Goal: Information Seeking & Learning: Learn about a topic

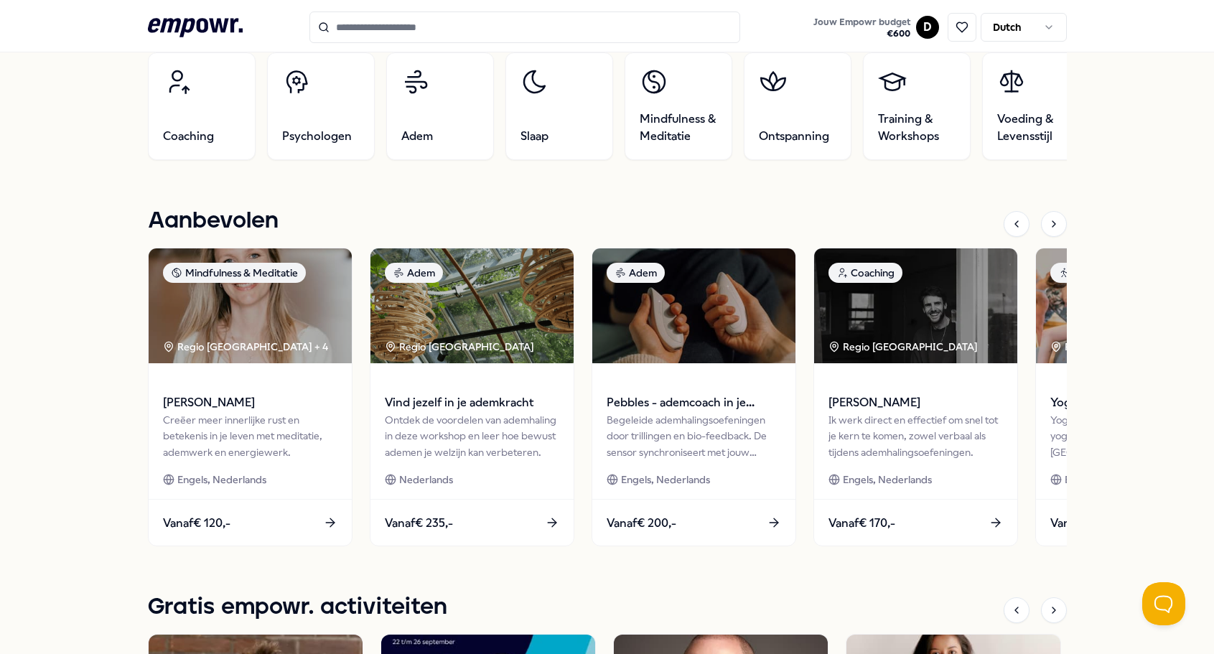
scroll to position [517, 0]
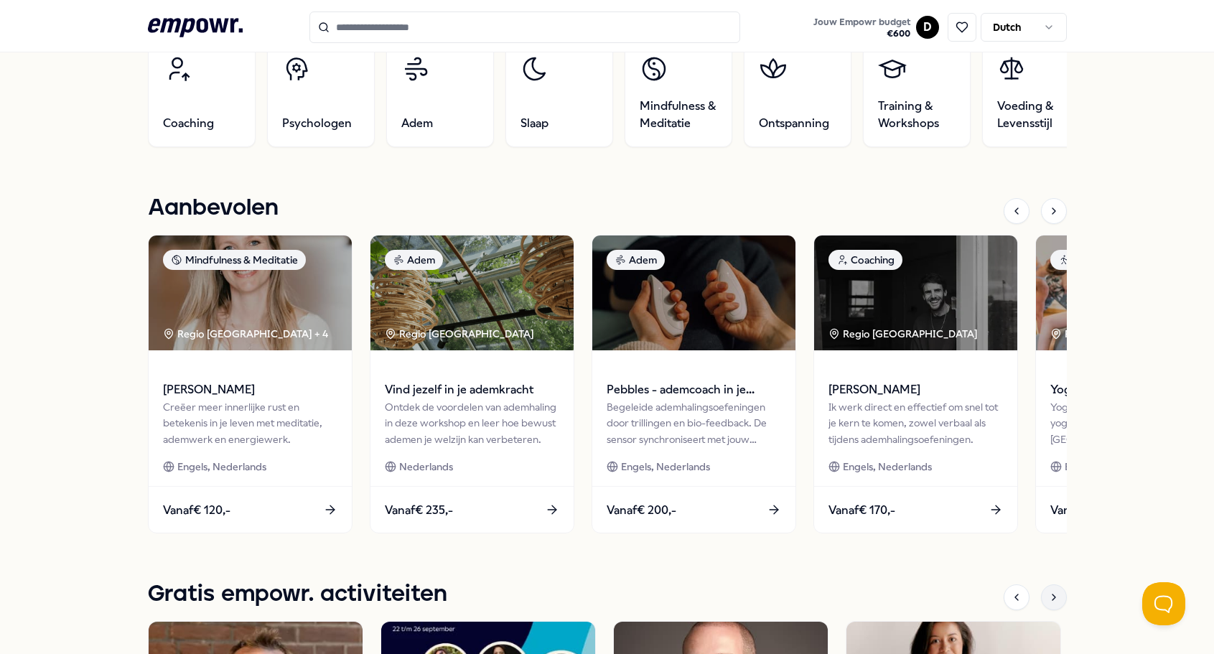
click at [1052, 595] on icon at bounding box center [1053, 596] width 11 height 11
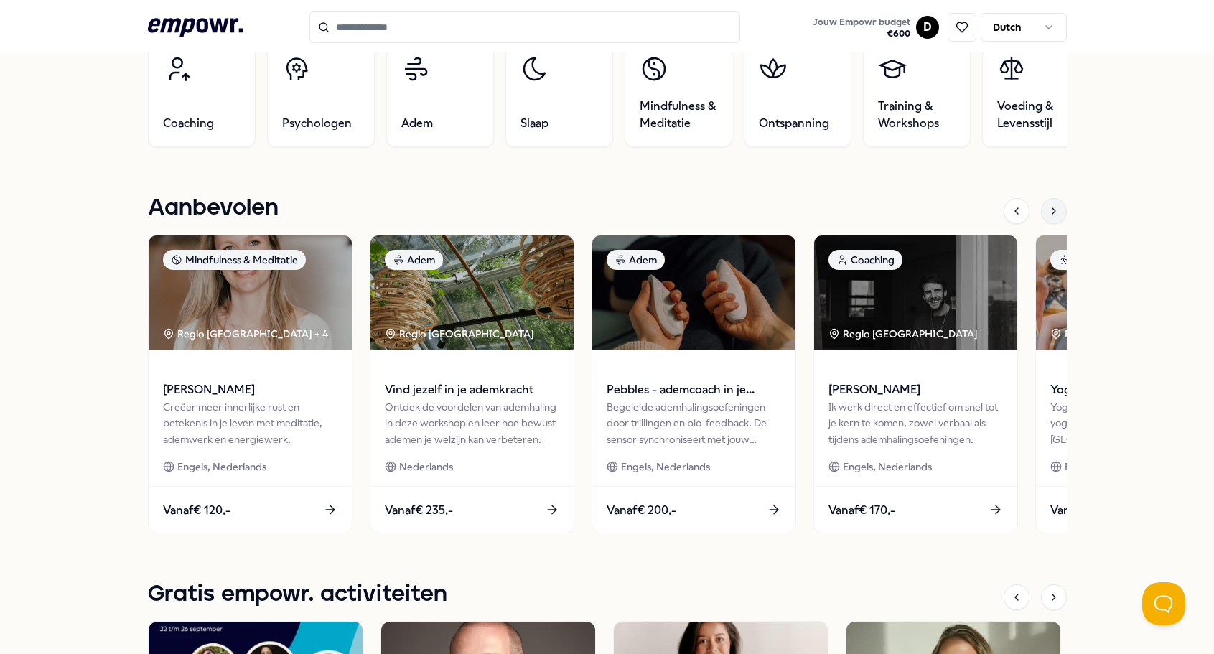
click at [1053, 208] on div at bounding box center [1054, 211] width 26 height 26
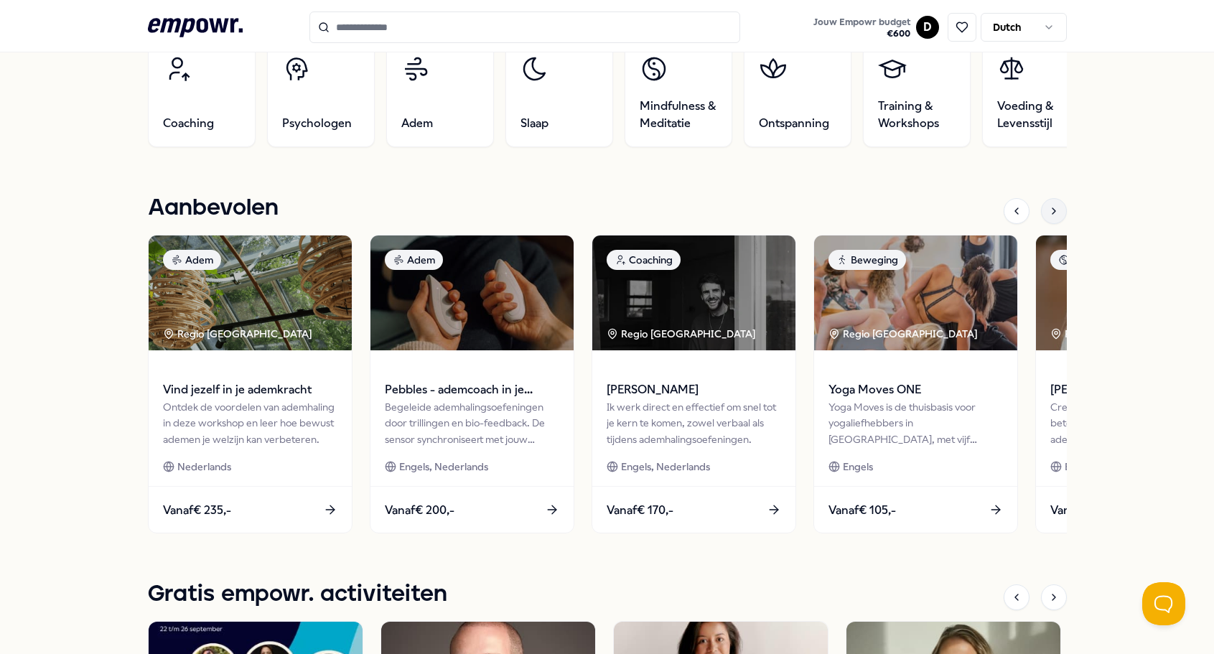
click at [1053, 208] on div at bounding box center [1054, 211] width 26 height 26
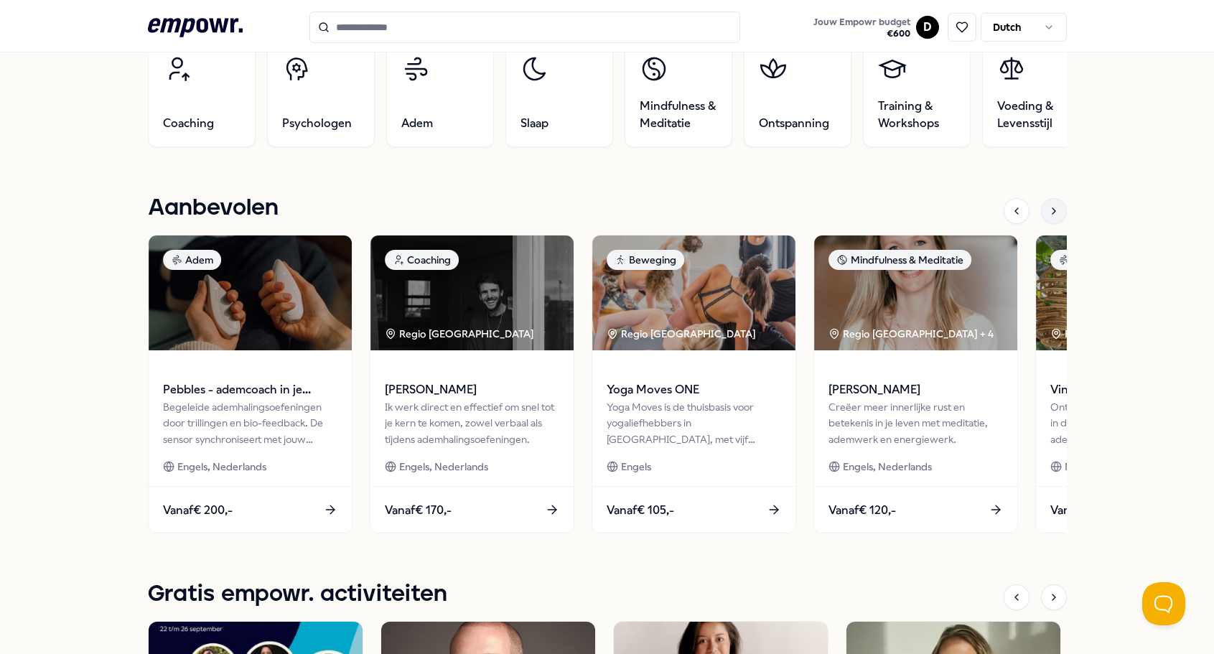
click at [1053, 208] on div at bounding box center [1054, 211] width 26 height 26
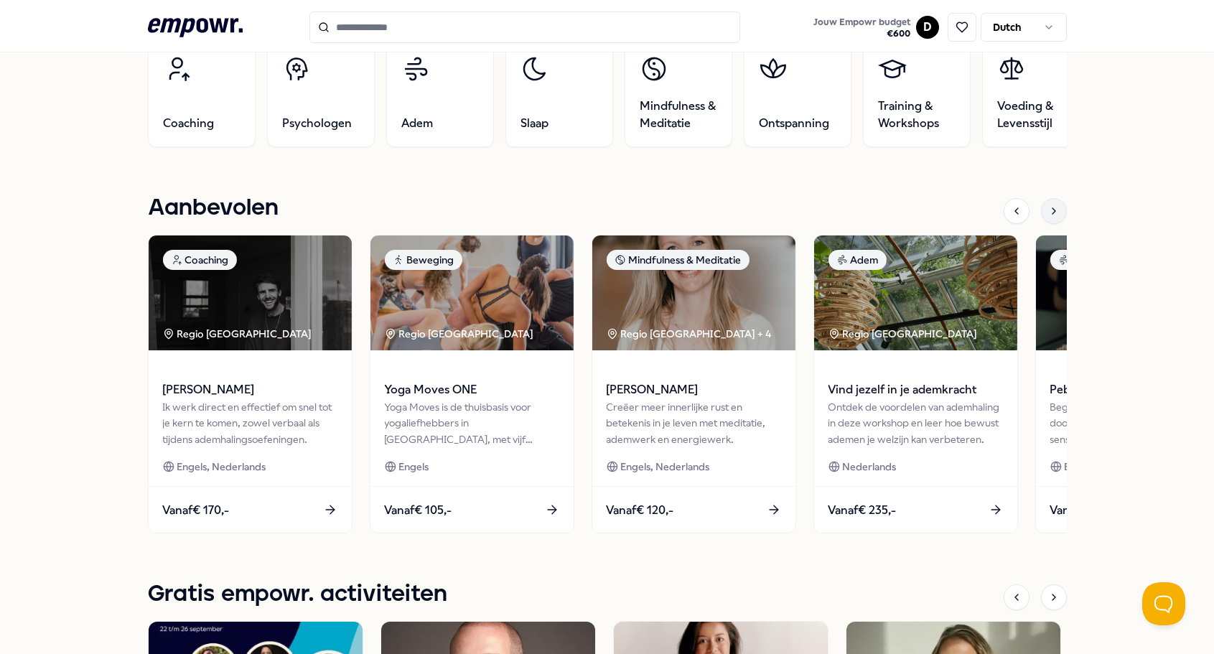
click at [1052, 209] on icon at bounding box center [1053, 210] width 11 height 11
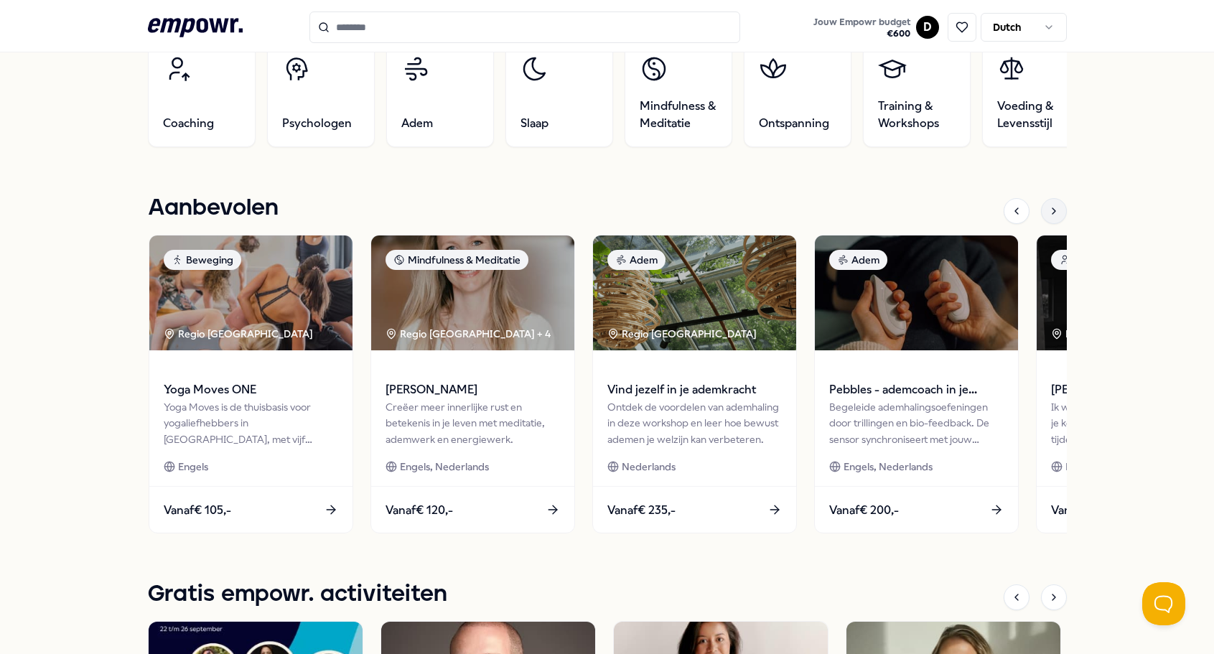
click at [1052, 209] on icon at bounding box center [1053, 210] width 11 height 11
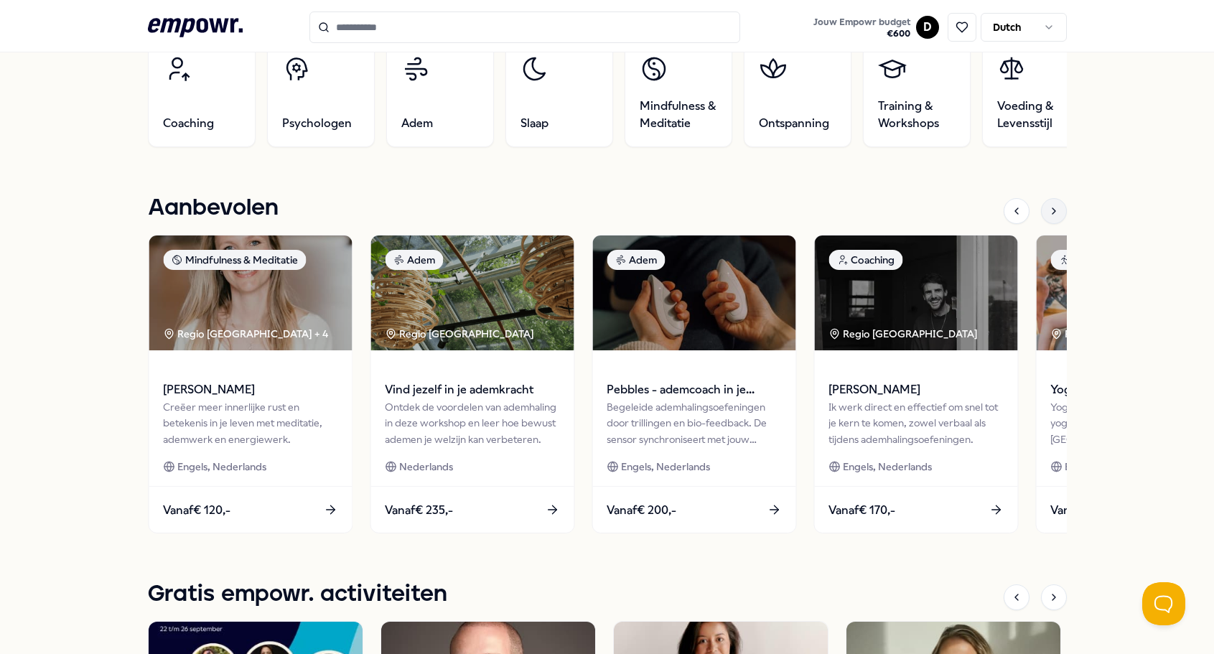
click at [1052, 209] on icon at bounding box center [1053, 210] width 11 height 11
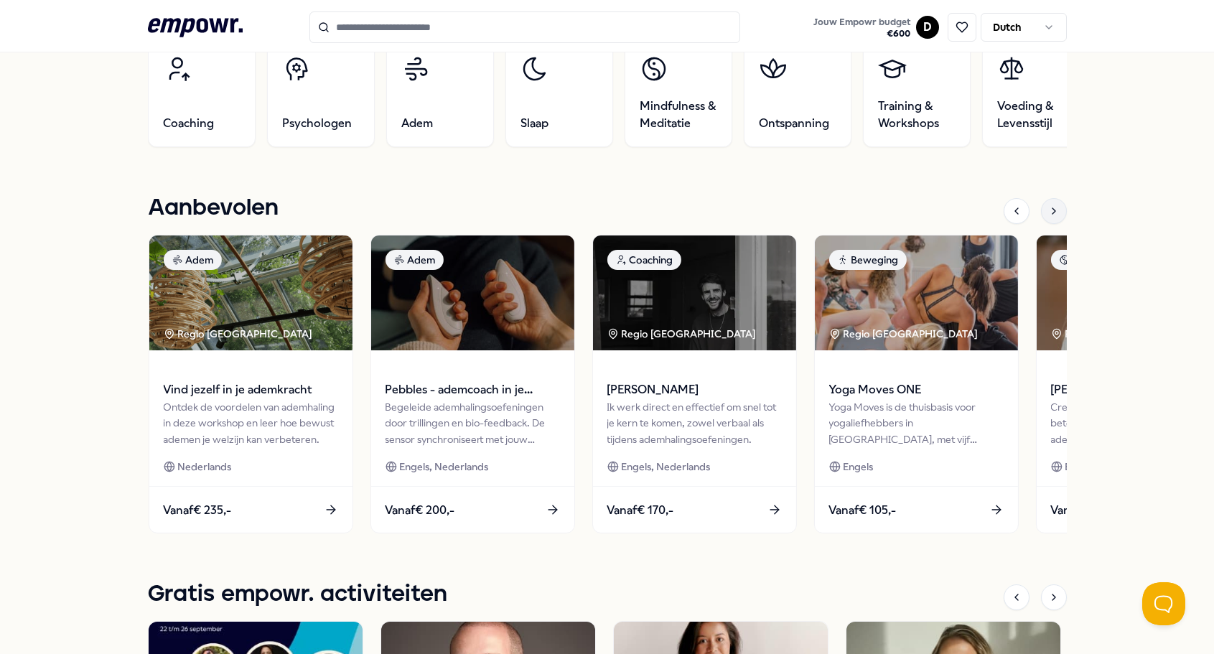
click at [1052, 209] on icon at bounding box center [1053, 210] width 11 height 11
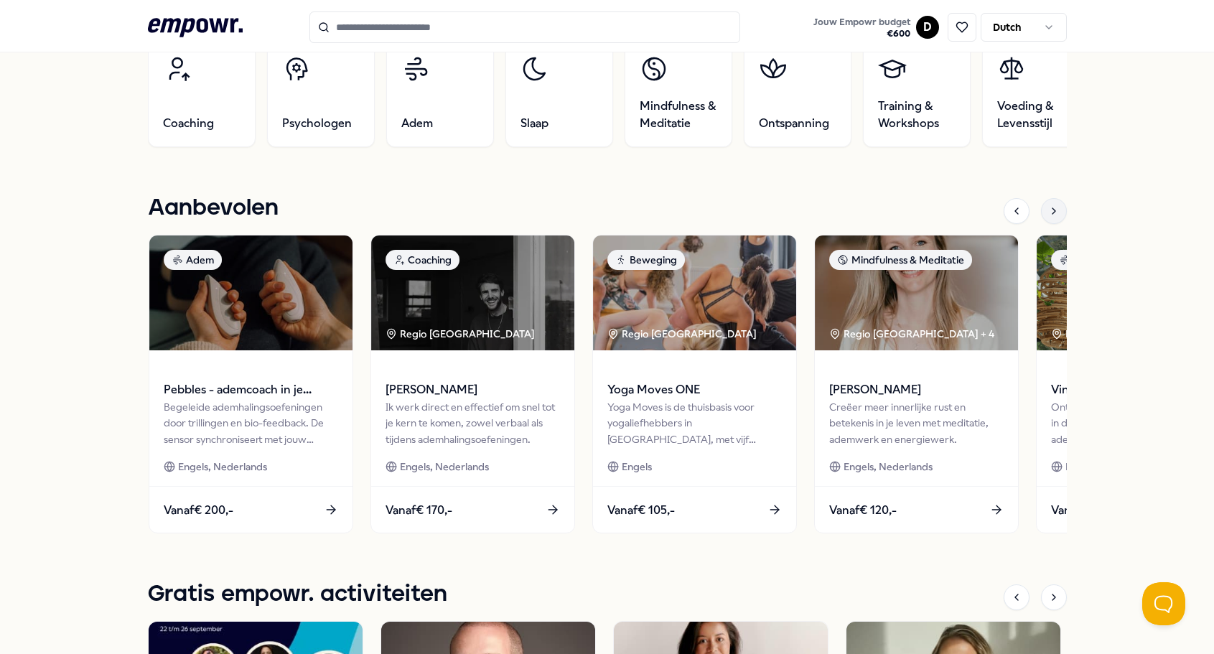
click at [1052, 209] on icon at bounding box center [1053, 210] width 11 height 11
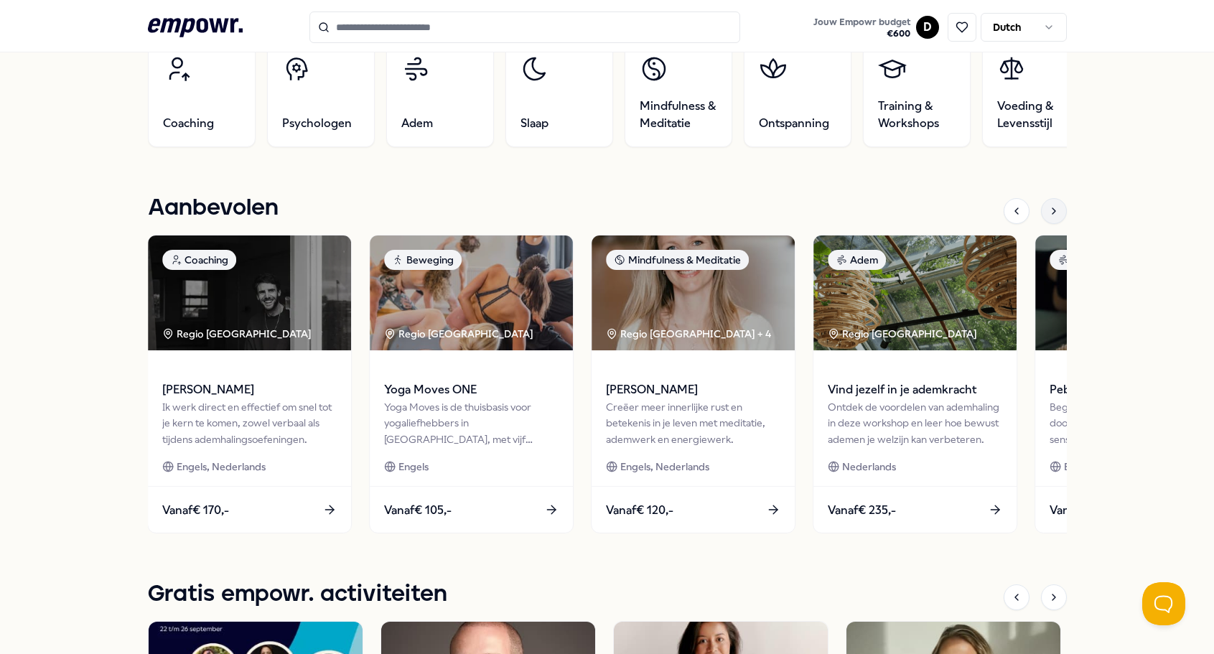
click at [1052, 209] on icon at bounding box center [1053, 210] width 11 height 11
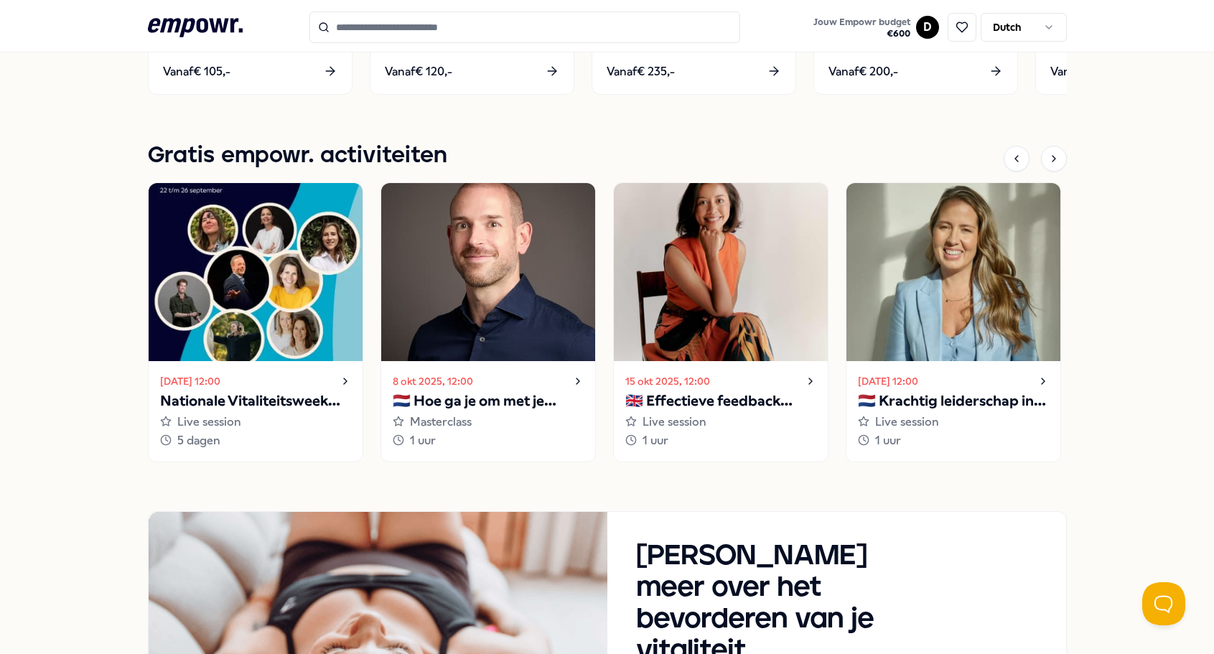
scroll to position [958, 0]
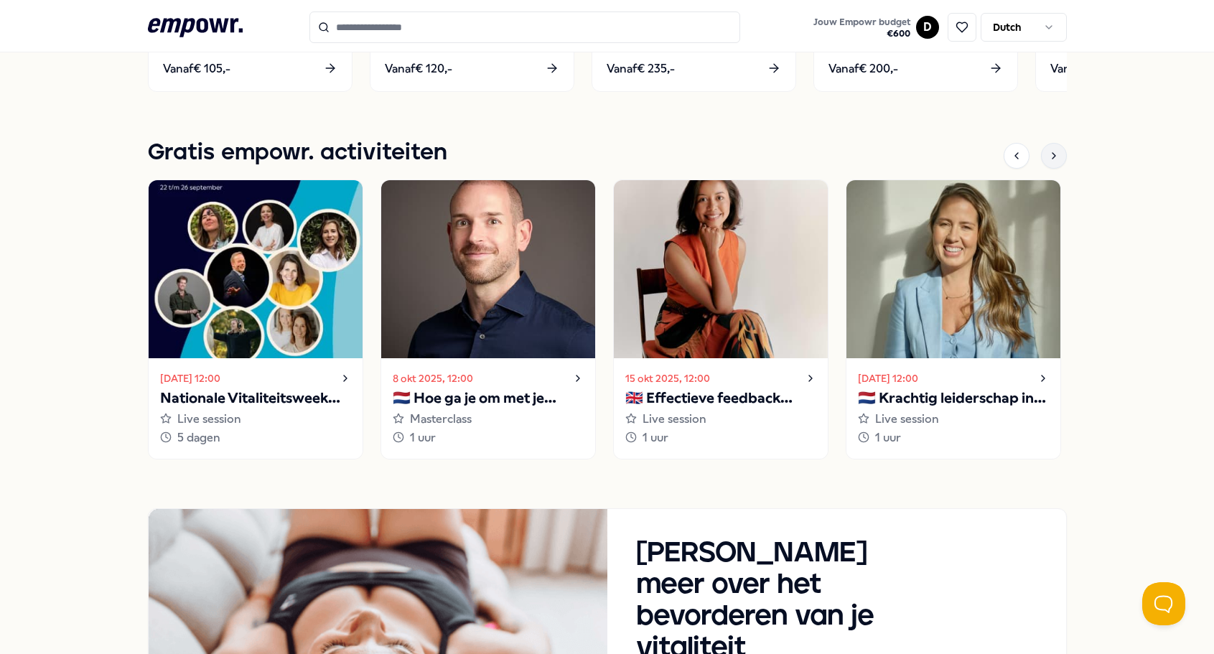
click at [1051, 156] on icon at bounding box center [1053, 155] width 11 height 11
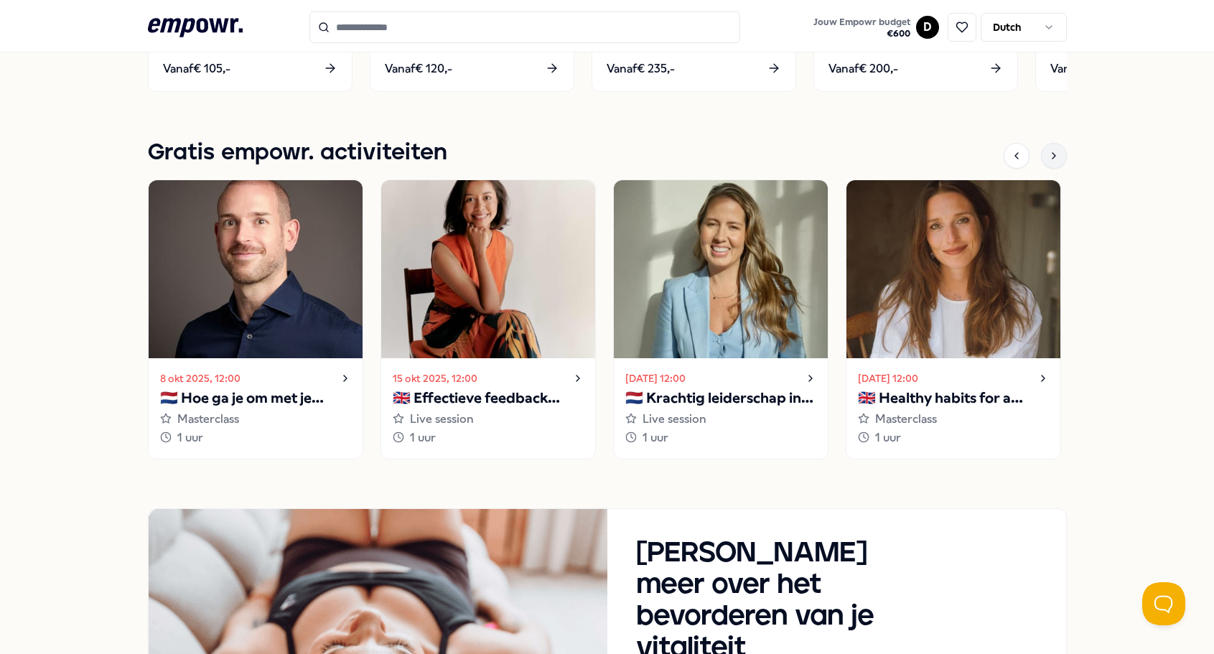
click at [1051, 156] on icon at bounding box center [1053, 155] width 11 height 11
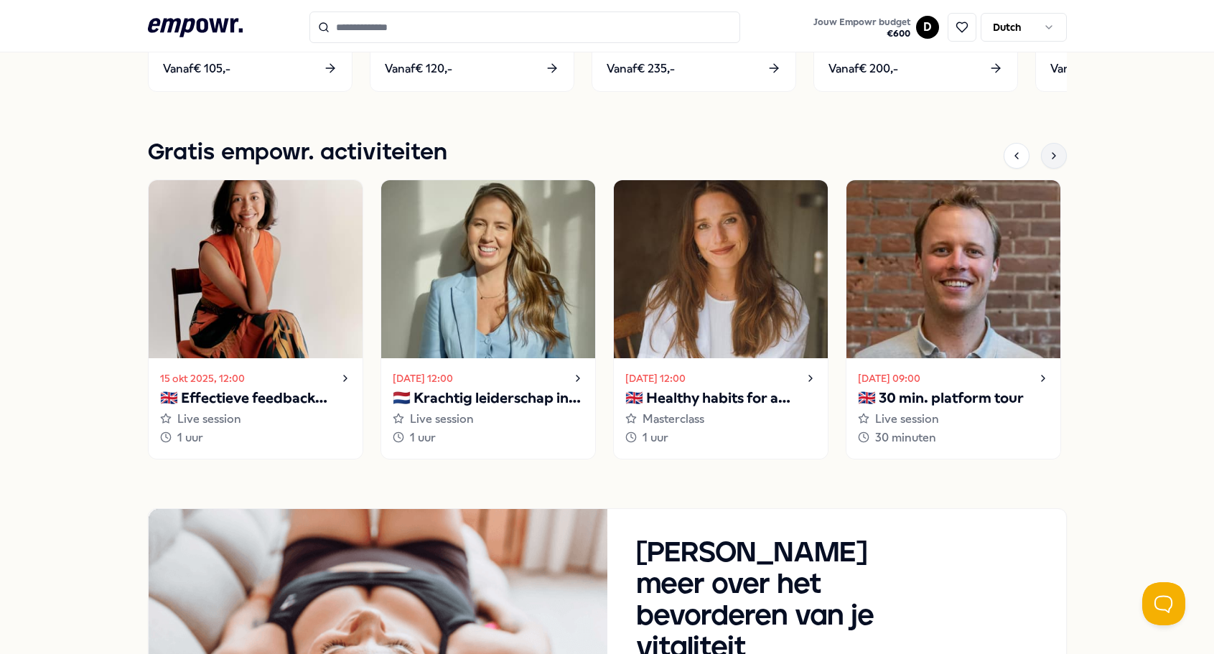
click at [1051, 156] on icon at bounding box center [1053, 155] width 11 height 11
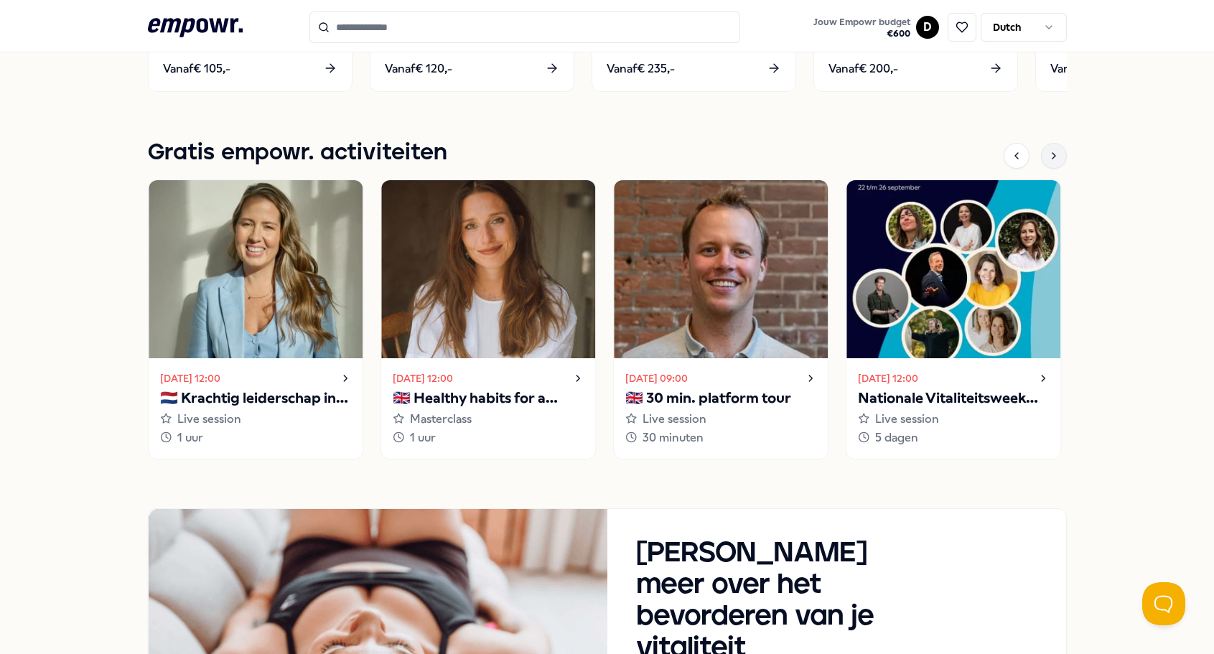
click at [1051, 156] on icon at bounding box center [1053, 155] width 11 height 11
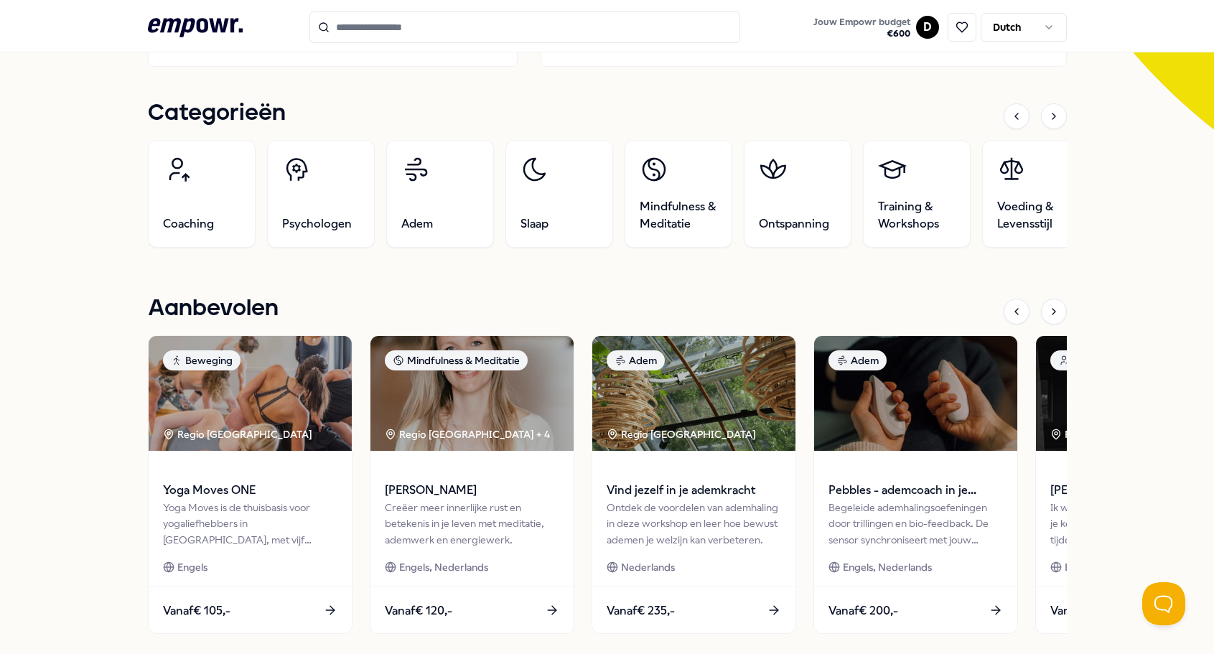
scroll to position [217, 0]
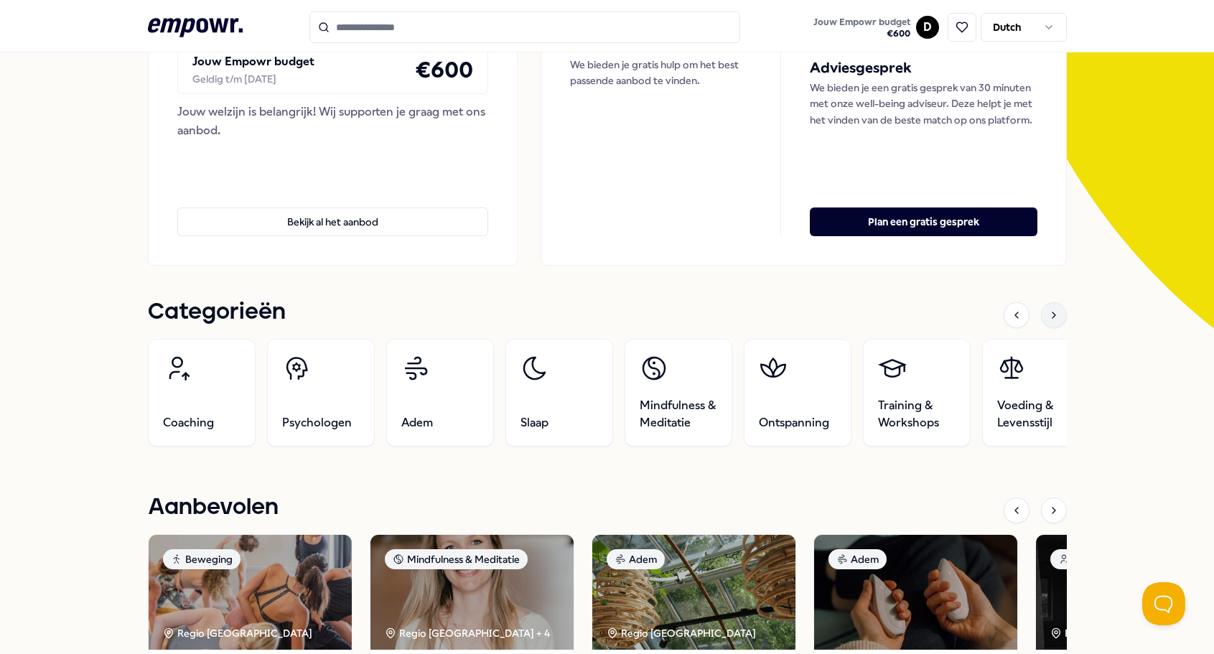
click at [1048, 320] on icon at bounding box center [1053, 314] width 11 height 11
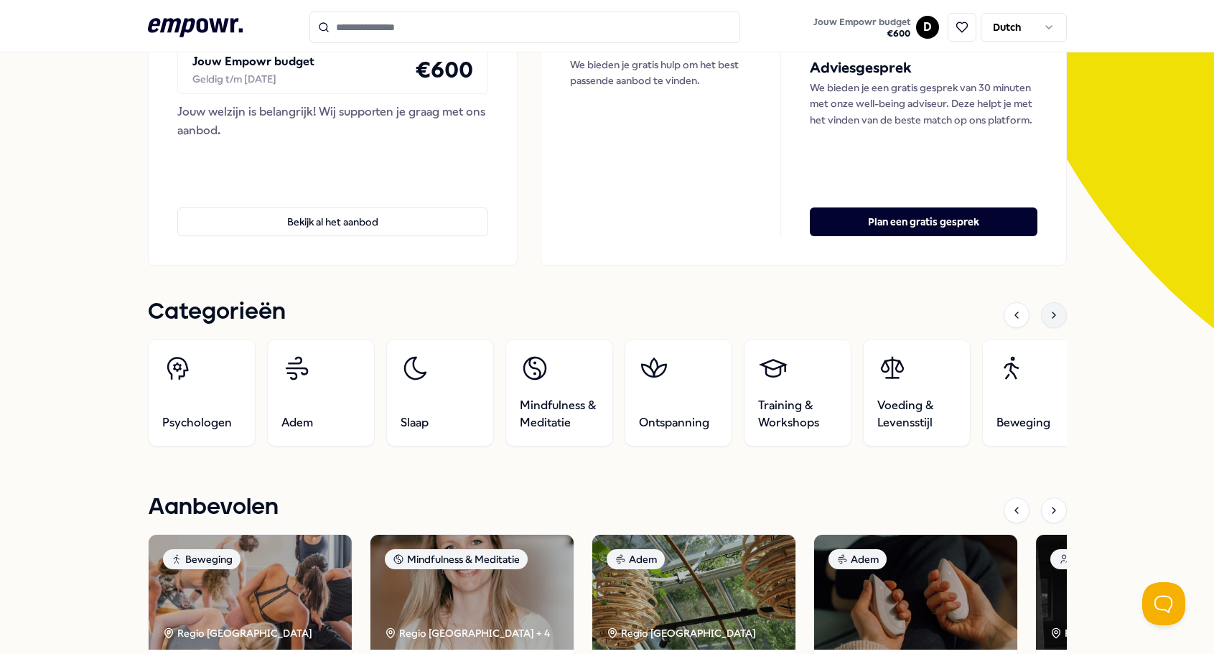
click at [1048, 320] on icon at bounding box center [1053, 314] width 11 height 11
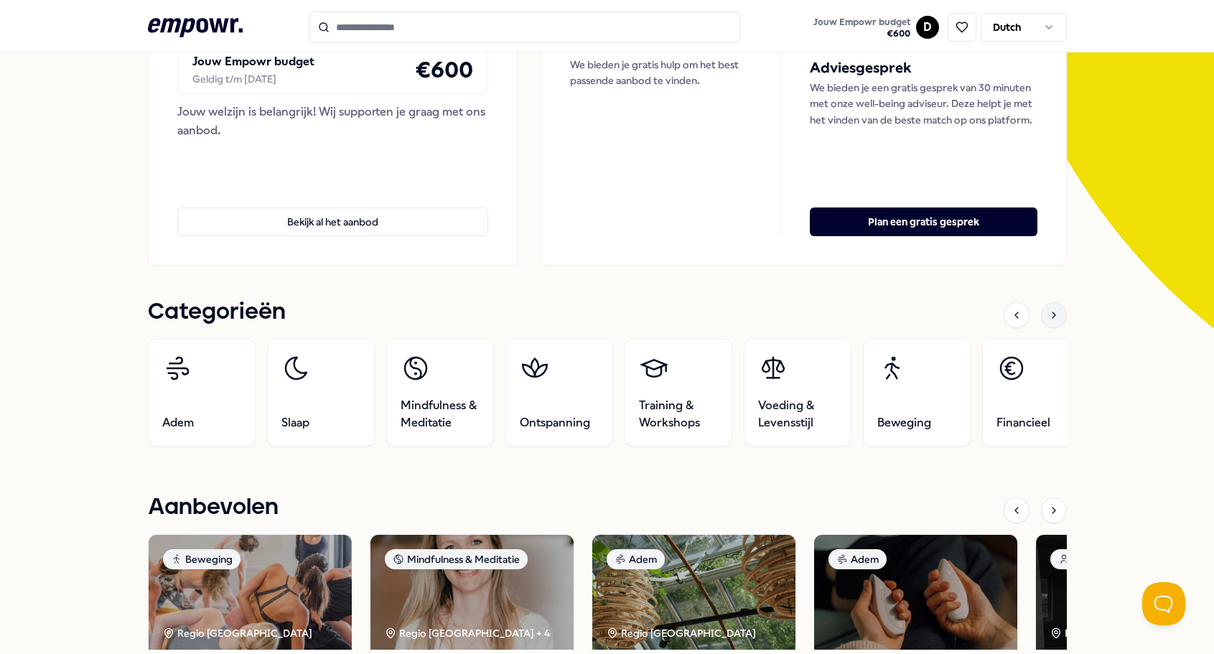
click at [1048, 320] on icon at bounding box center [1053, 314] width 11 height 11
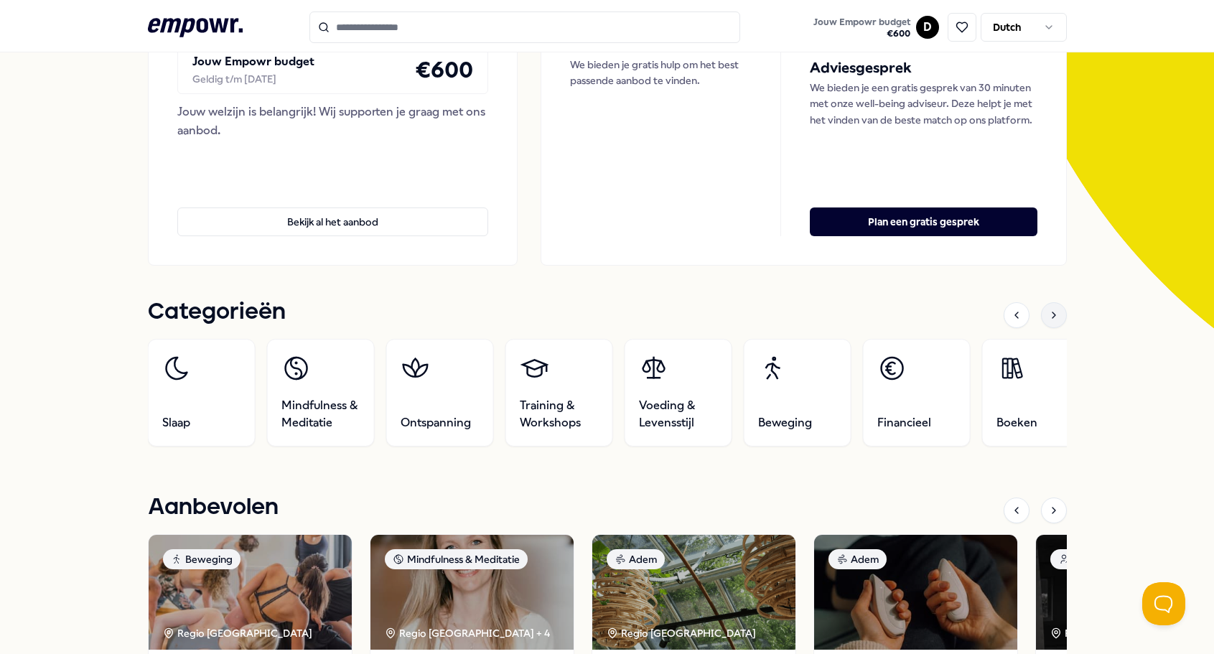
click at [1048, 320] on icon at bounding box center [1053, 314] width 11 height 11
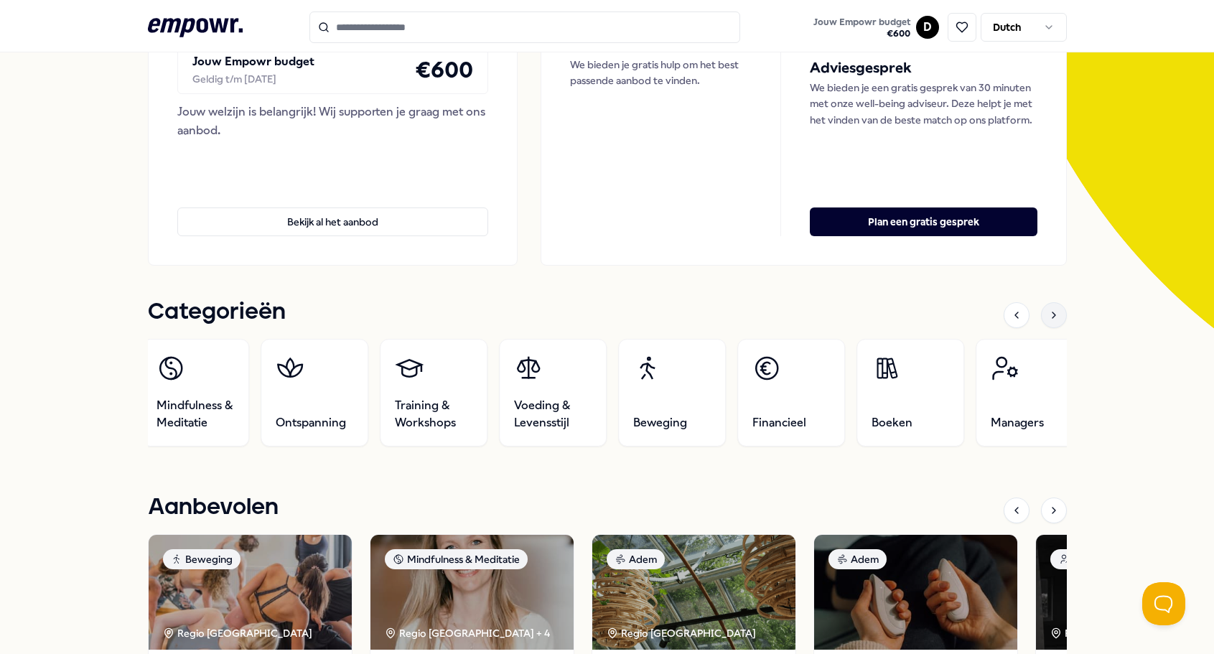
click at [1048, 320] on icon at bounding box center [1053, 314] width 11 height 11
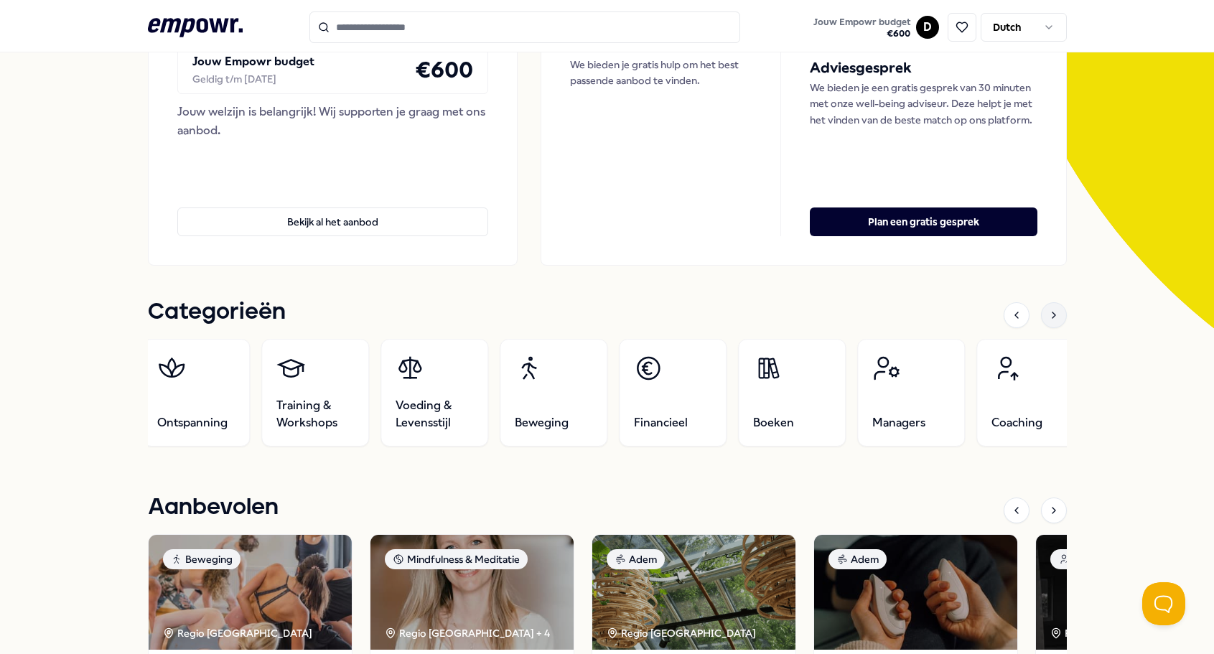
click at [1048, 320] on icon at bounding box center [1053, 314] width 11 height 11
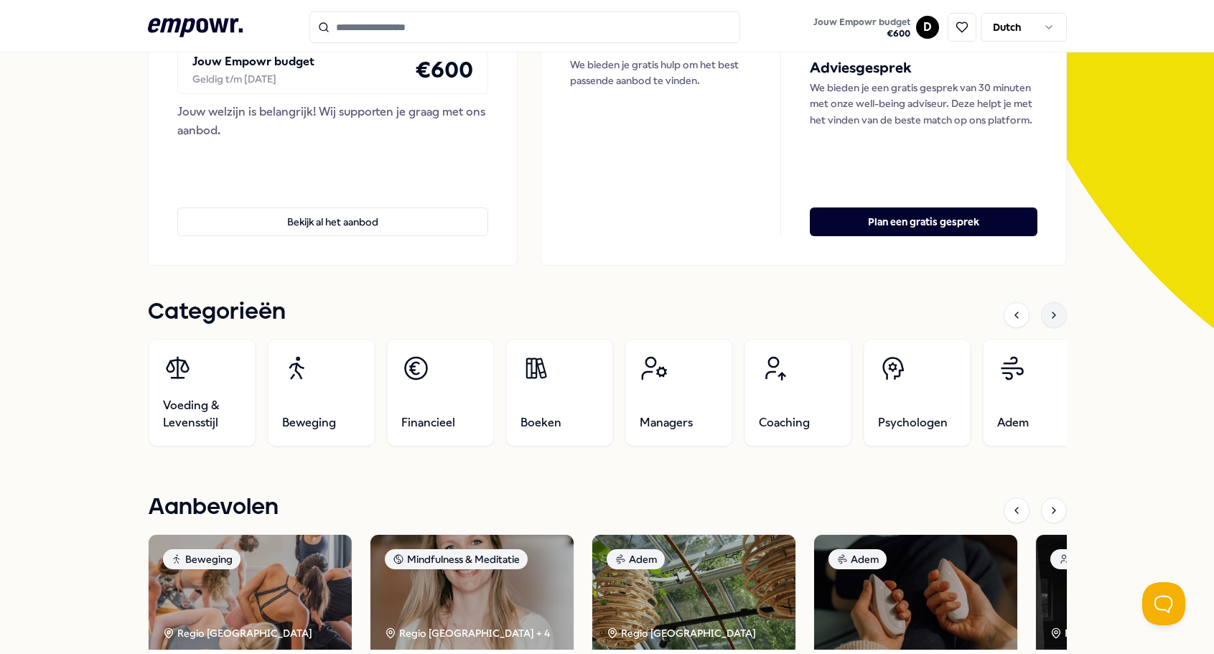
click at [1048, 320] on icon at bounding box center [1053, 314] width 11 height 11
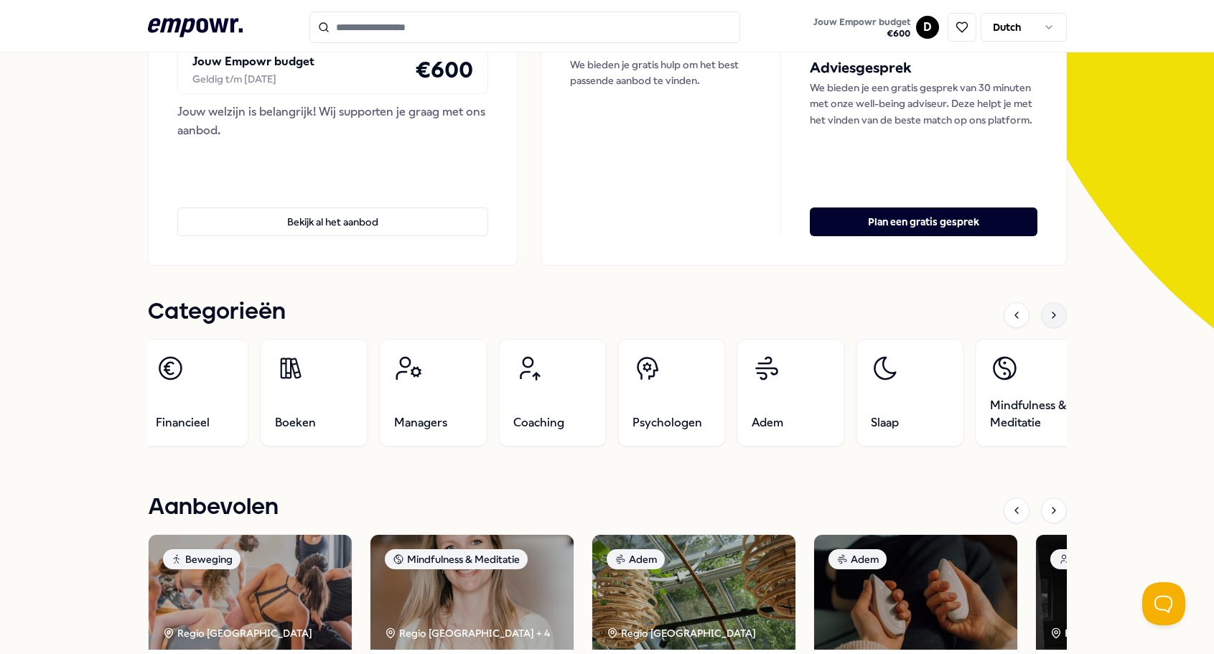
click at [1048, 320] on icon at bounding box center [1053, 314] width 11 height 11
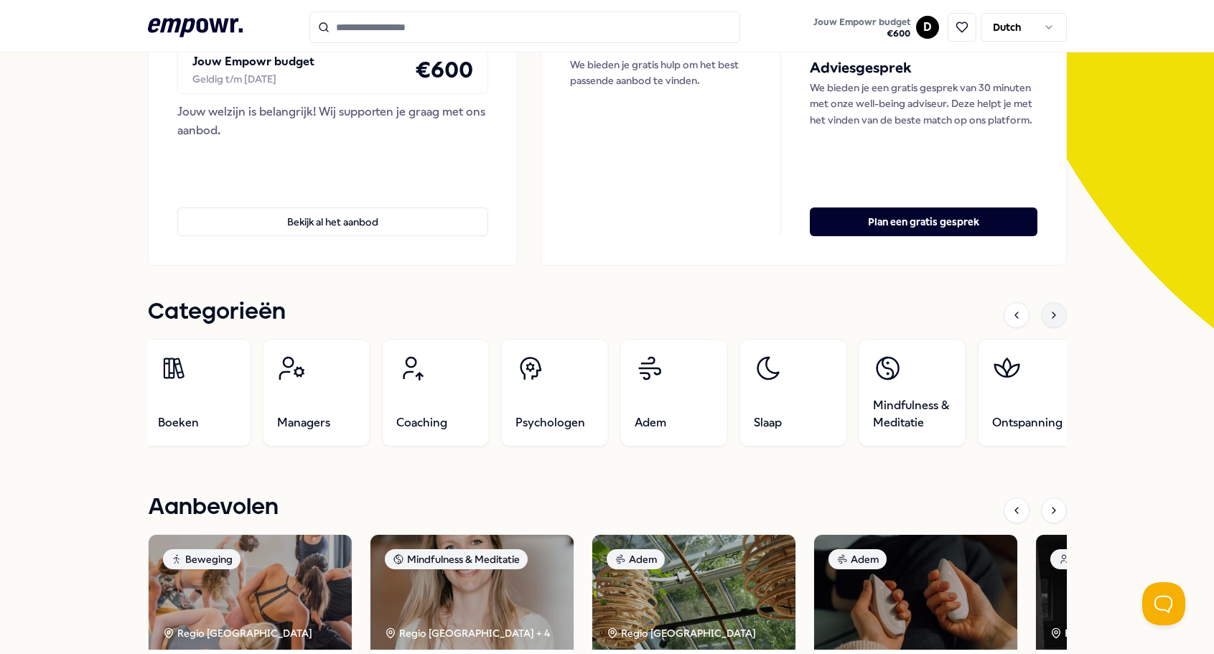
click at [1048, 320] on icon at bounding box center [1053, 314] width 11 height 11
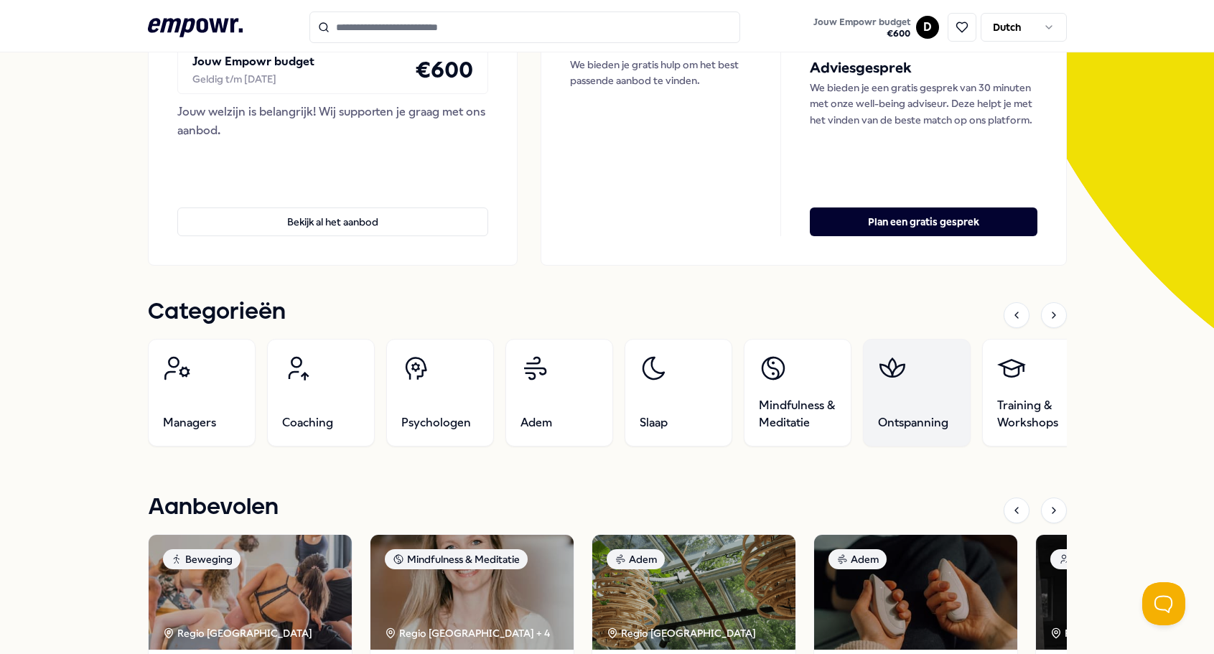
click at [896, 423] on span "Ontspanning" at bounding box center [913, 422] width 70 height 17
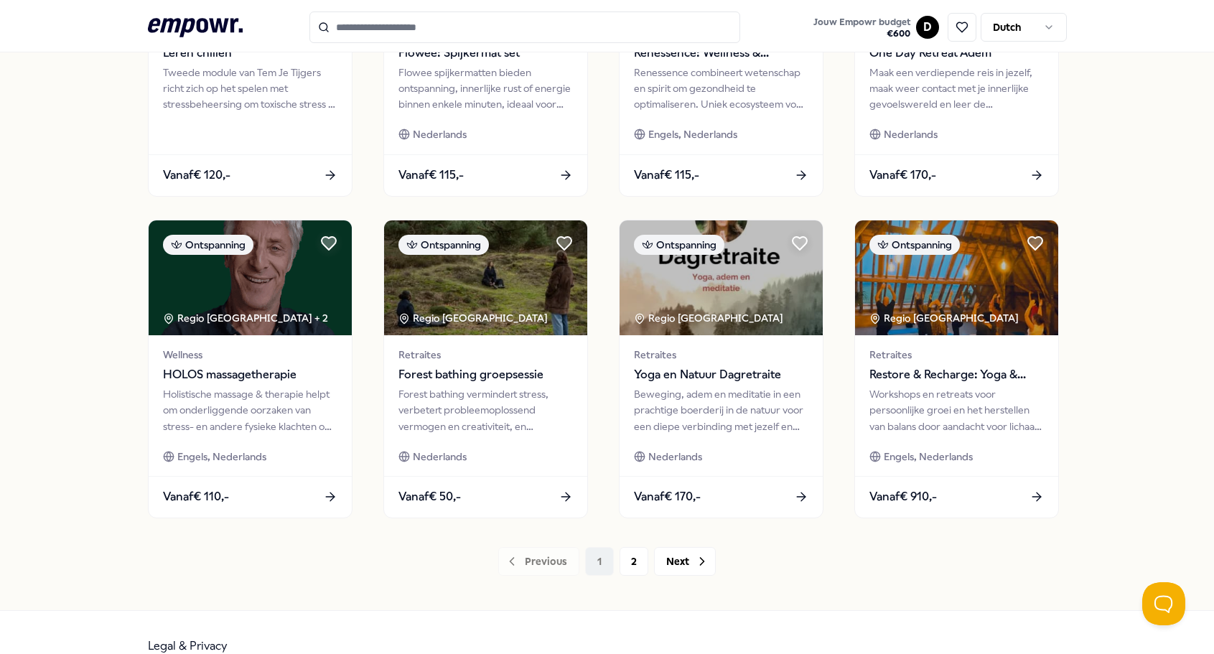
scroll to position [619, 0]
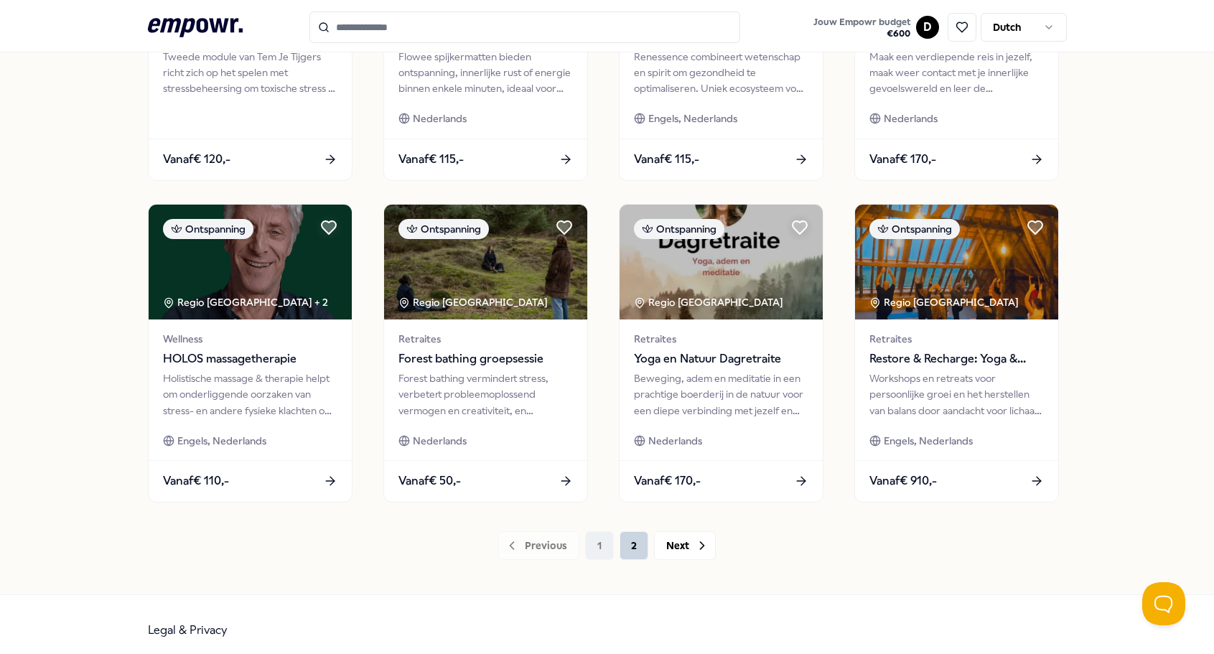
click at [628, 552] on button "2" at bounding box center [633, 545] width 29 height 29
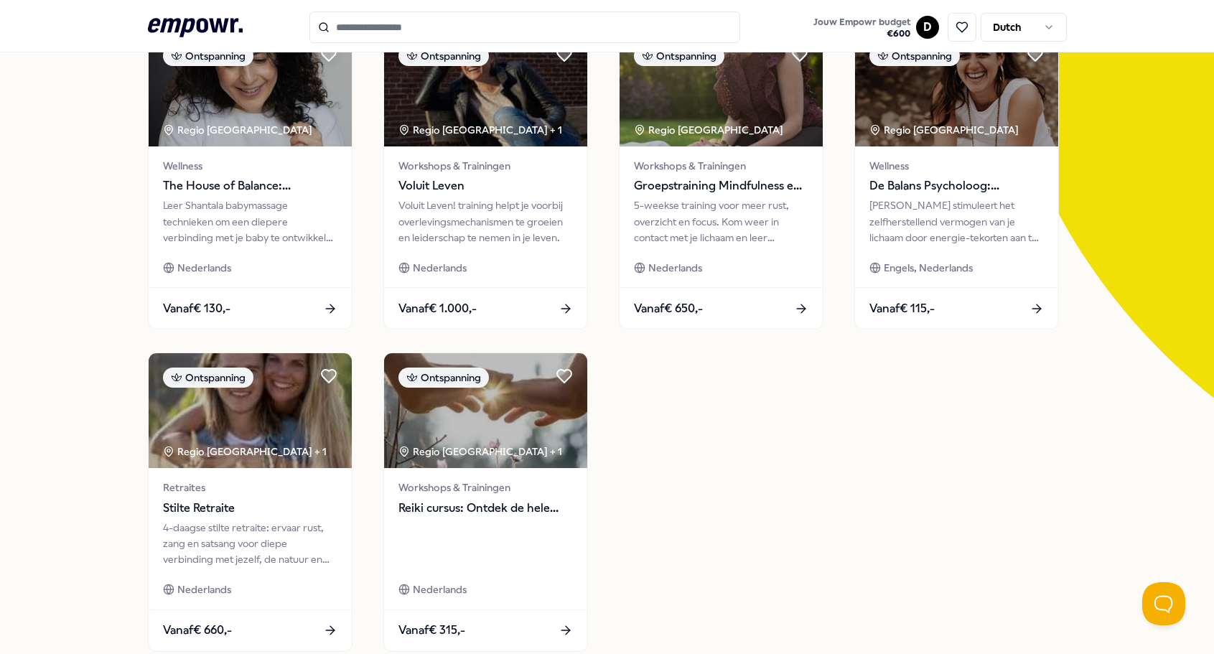
scroll to position [83, 0]
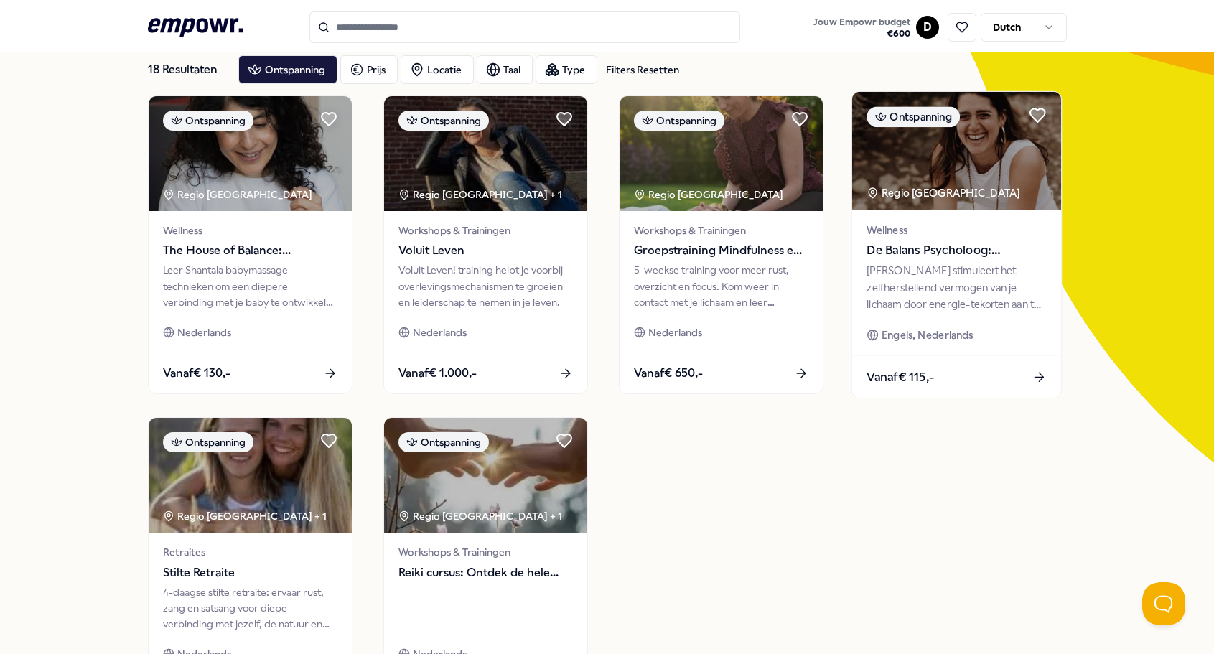
click at [929, 273] on div "[PERSON_NAME] stimuleert het zelfherstellend vermogen van je lichaam door energ…" at bounding box center [955, 288] width 179 height 50
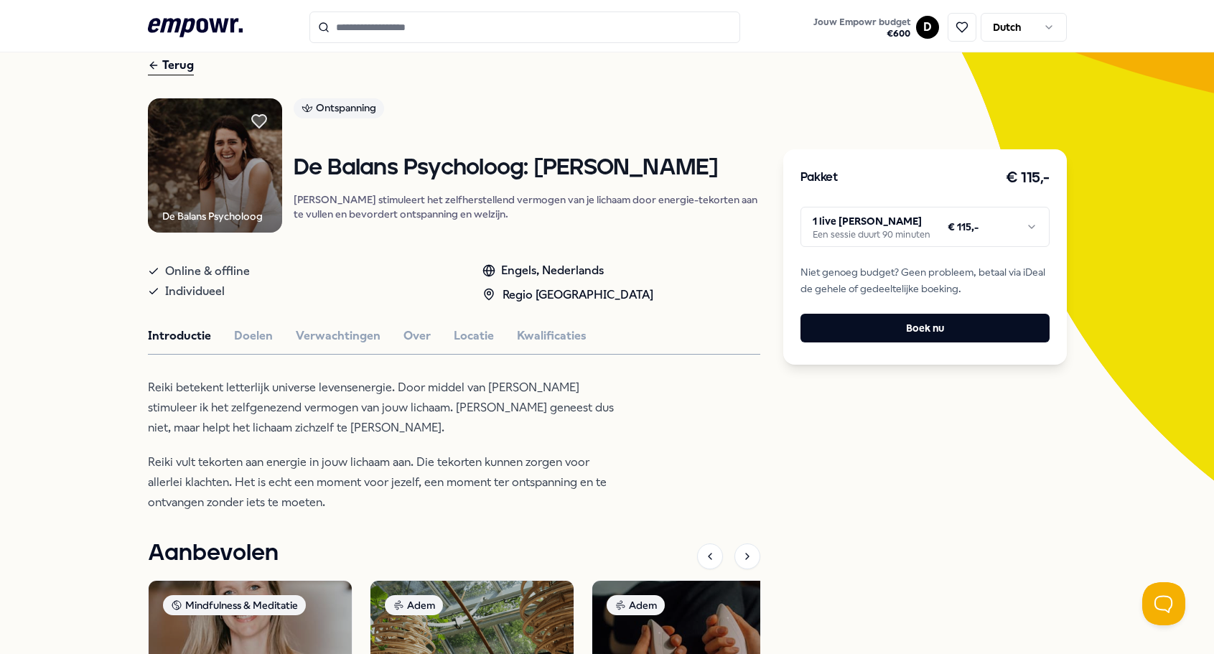
scroll to position [62, 0]
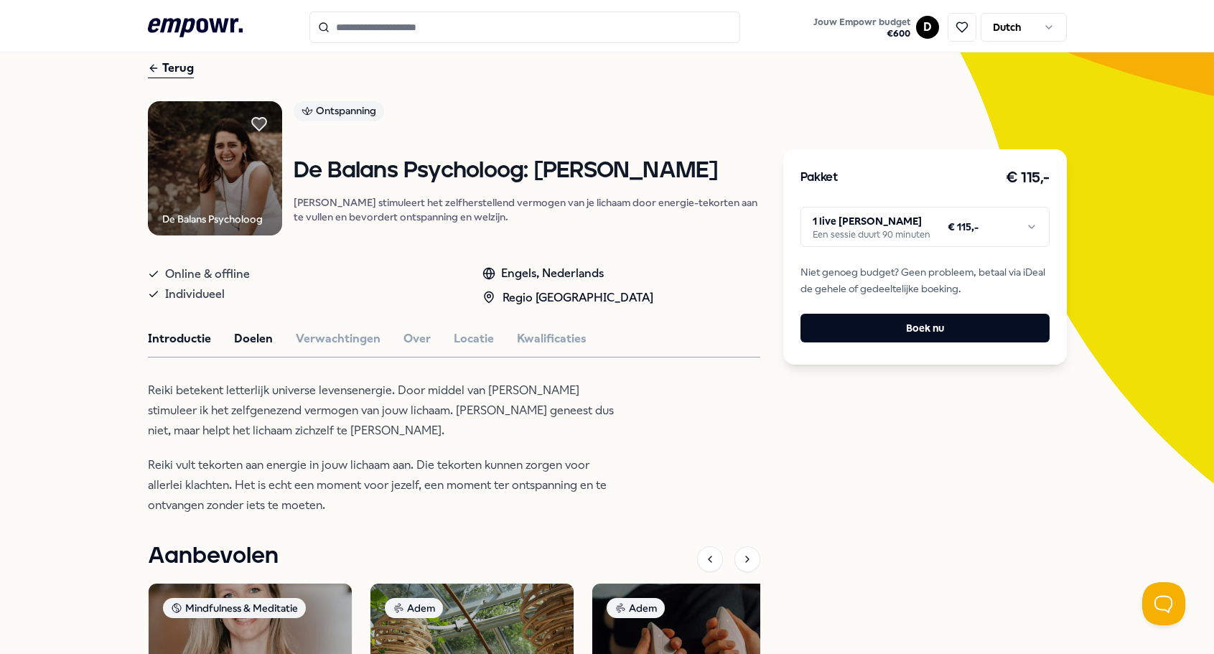
click at [238, 347] on button "Doelen" at bounding box center [253, 338] width 39 height 19
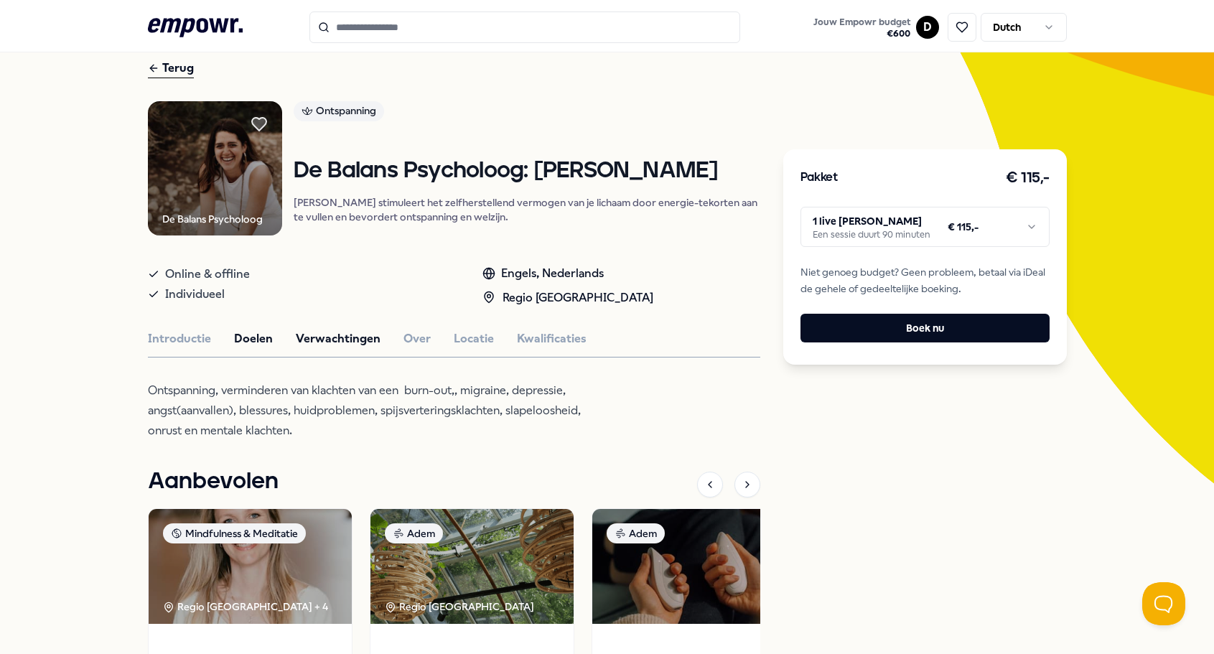
click at [347, 344] on button "Verwachtingen" at bounding box center [338, 338] width 85 height 19
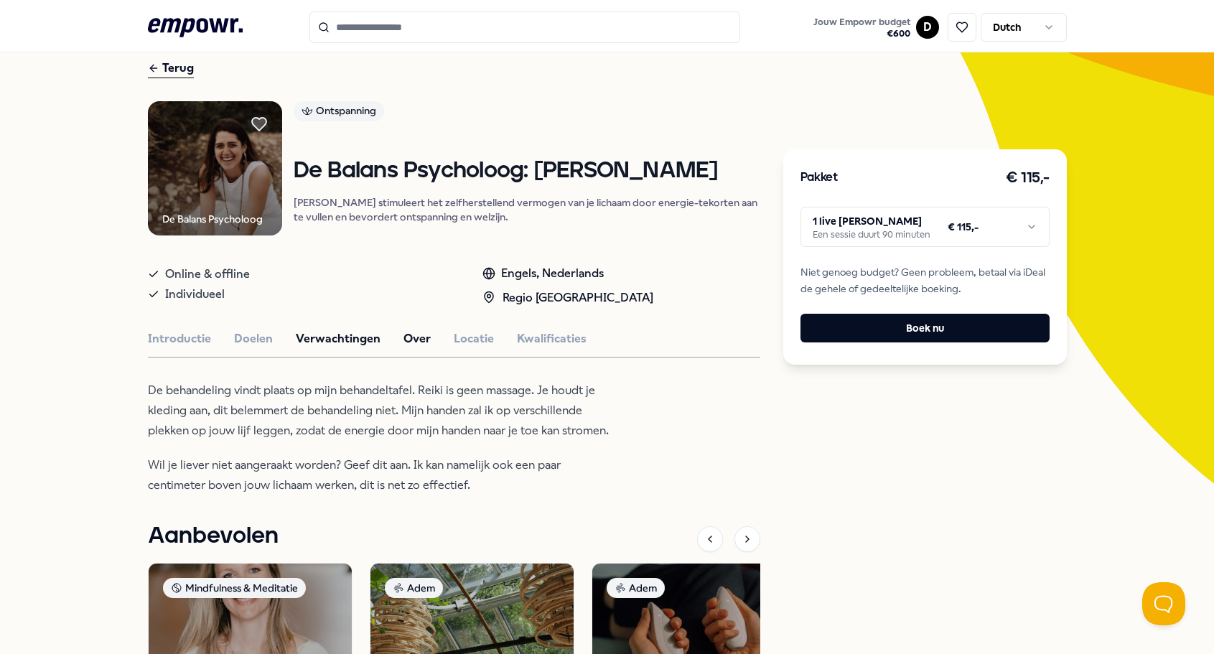
click at [404, 344] on button "Over" at bounding box center [416, 338] width 27 height 19
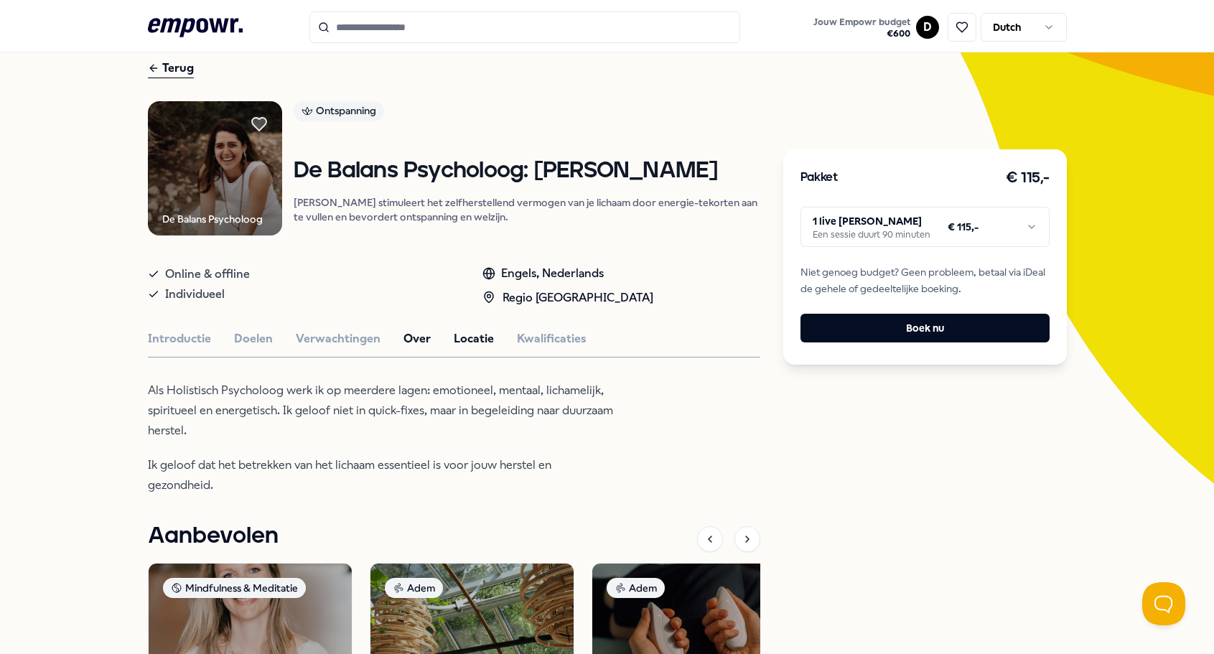
click at [471, 344] on button "Locatie" at bounding box center [474, 338] width 40 height 19
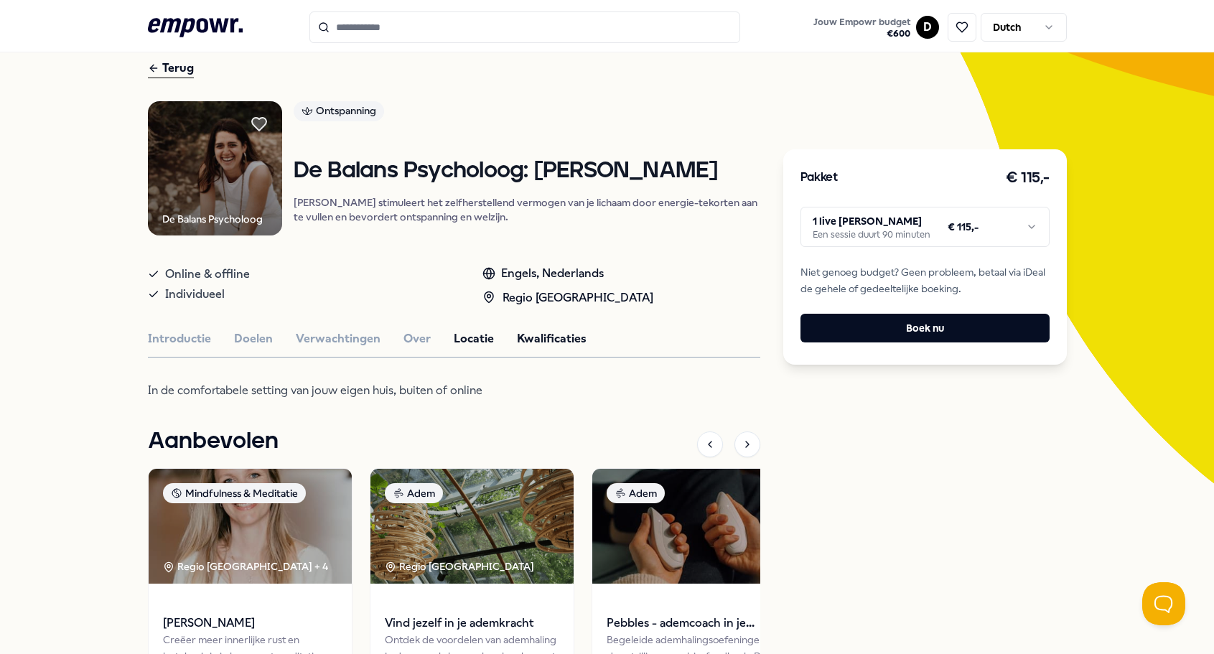
click at [554, 347] on button "Kwalificaties" at bounding box center [552, 338] width 70 height 19
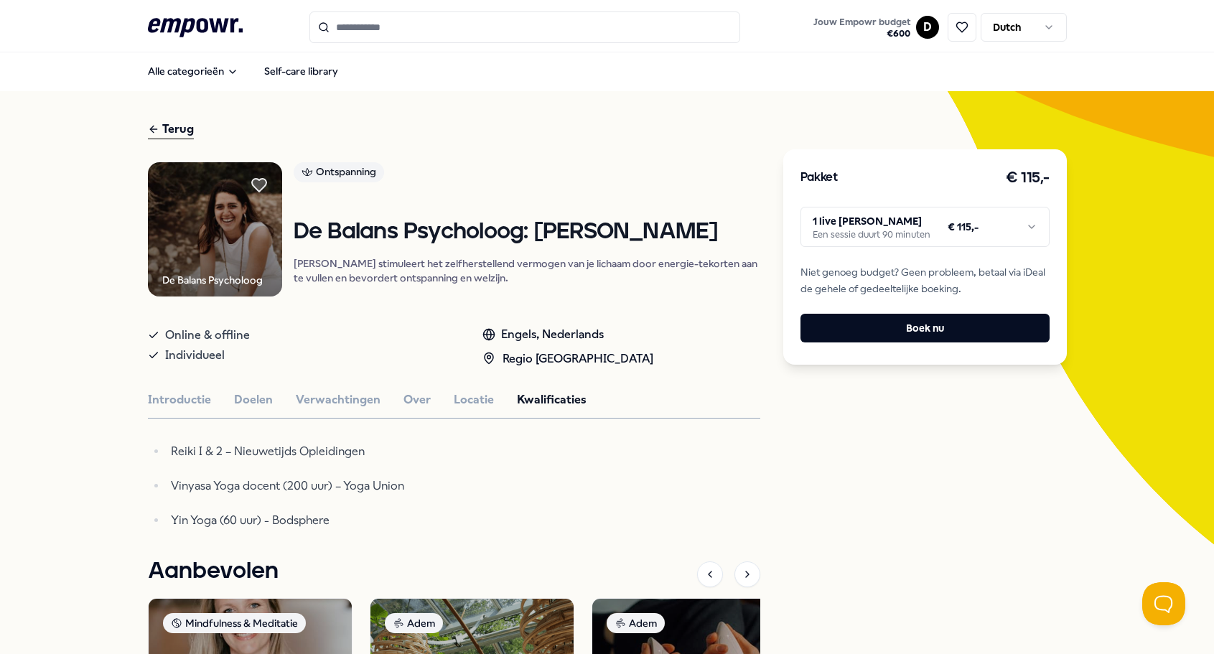
scroll to position [0, 0]
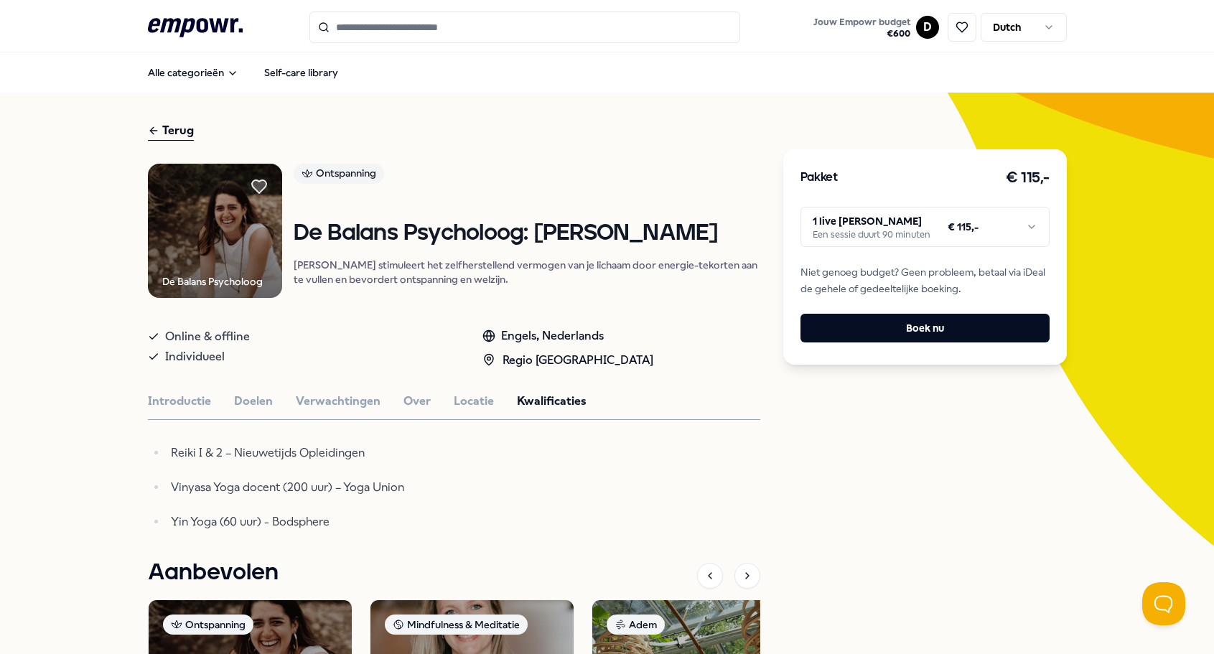
click at [171, 126] on div "Terug" at bounding box center [171, 130] width 46 height 19
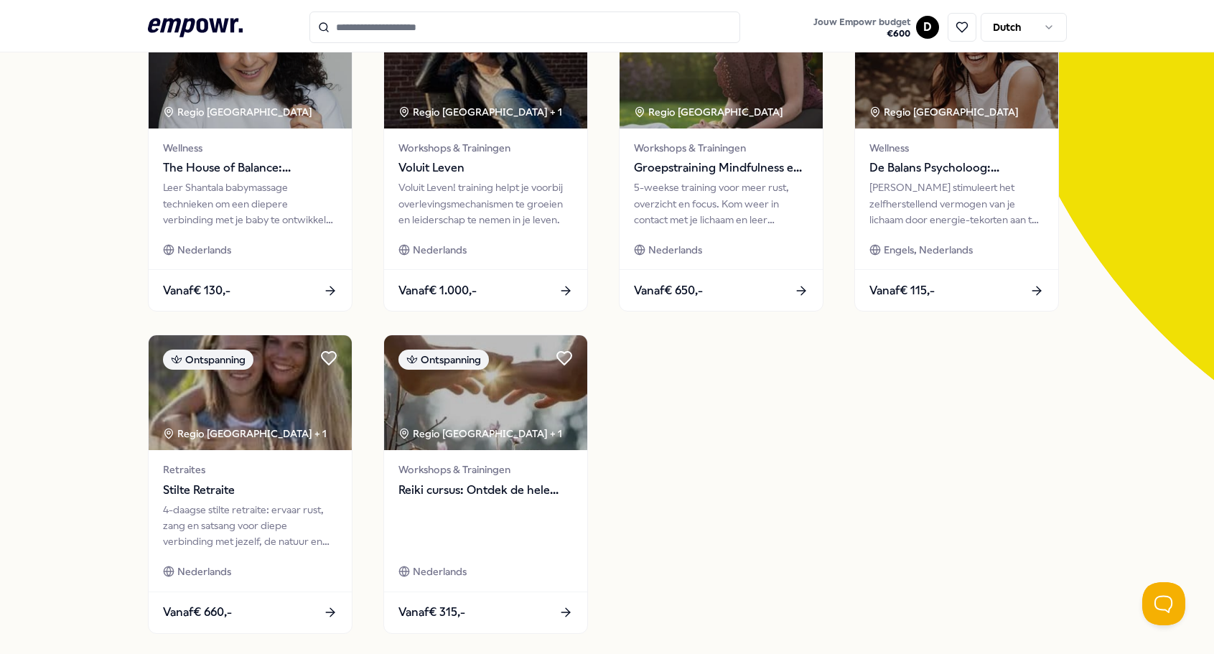
scroll to position [172, 0]
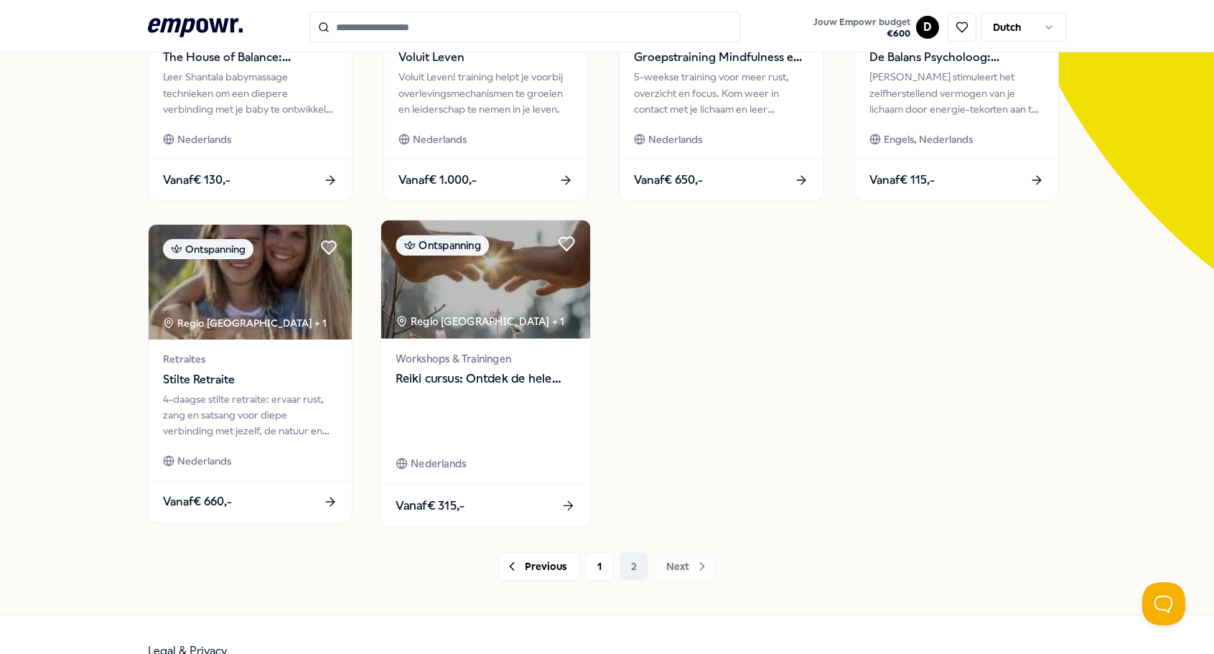
click at [470, 360] on span "Workshops & Trainingen" at bounding box center [484, 358] width 179 height 17
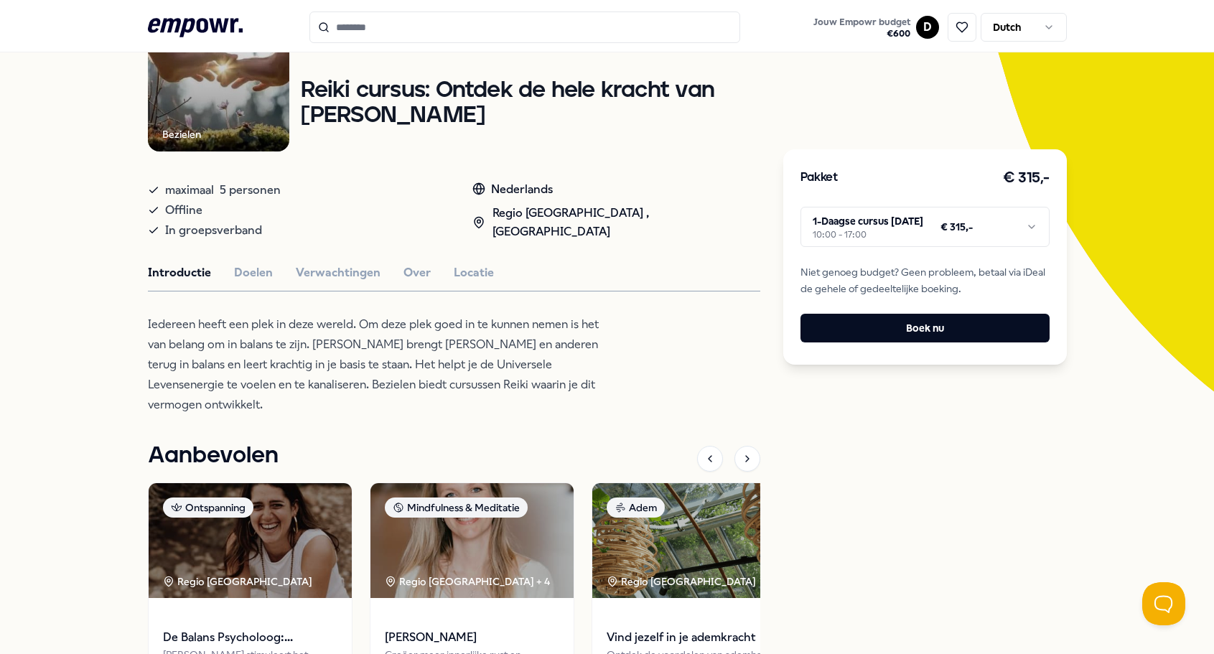
scroll to position [151, 0]
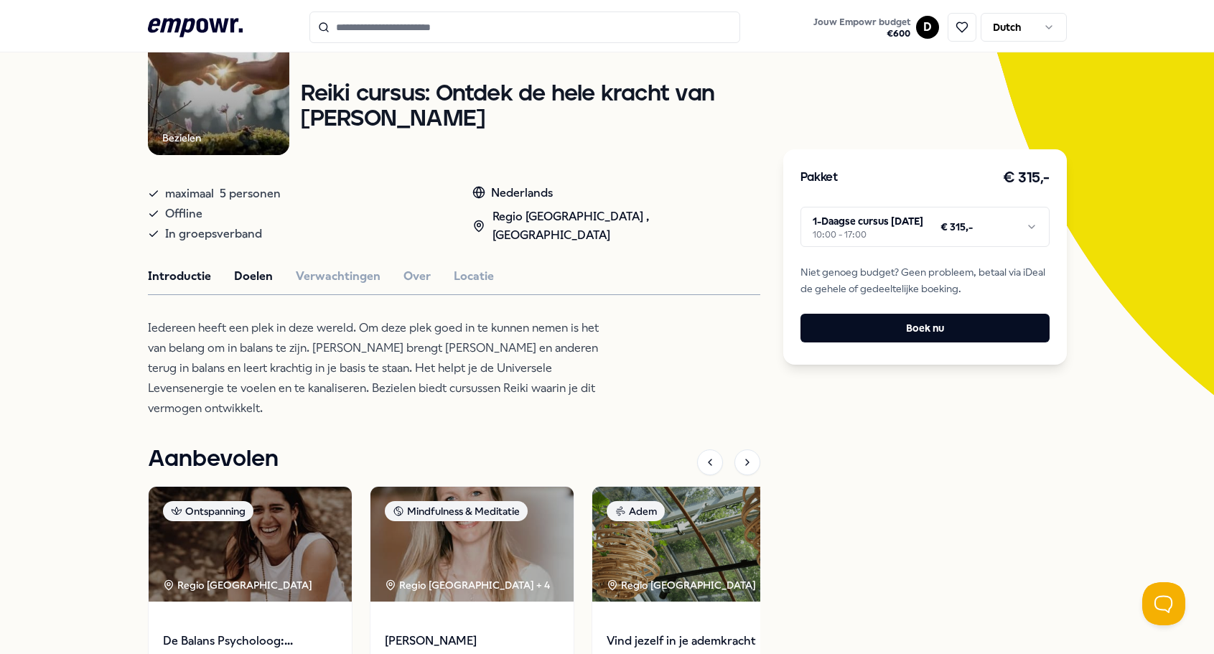
click at [246, 286] on button "Doelen" at bounding box center [253, 276] width 39 height 19
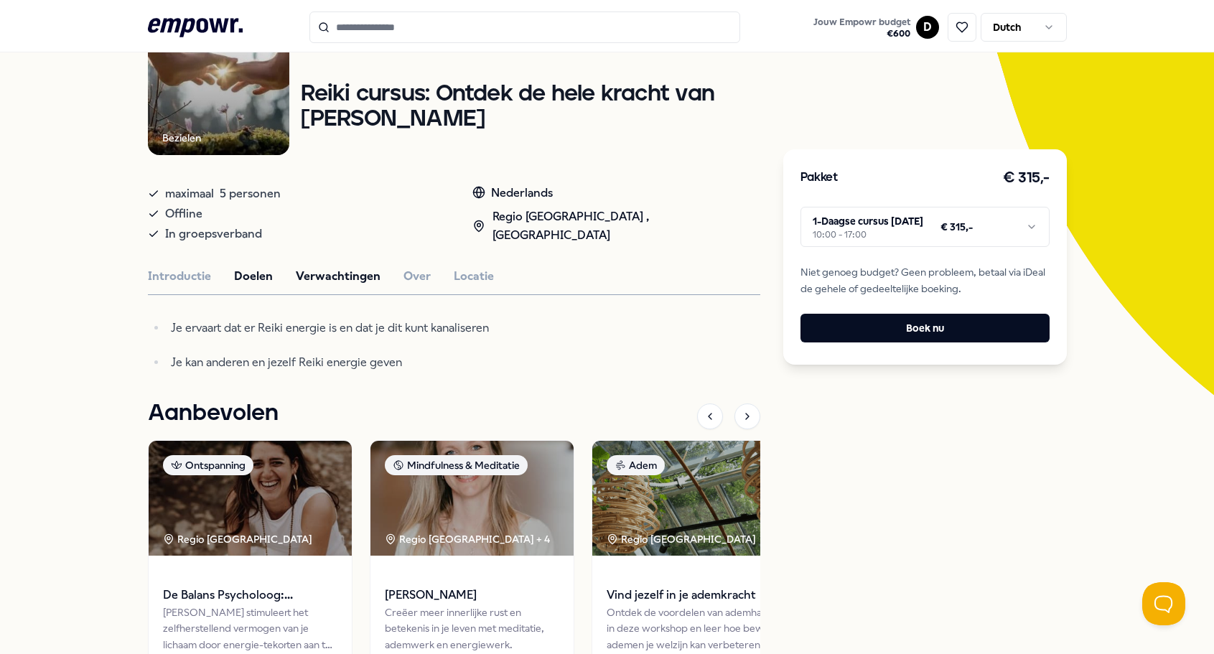
click at [330, 286] on button "Verwachtingen" at bounding box center [338, 276] width 85 height 19
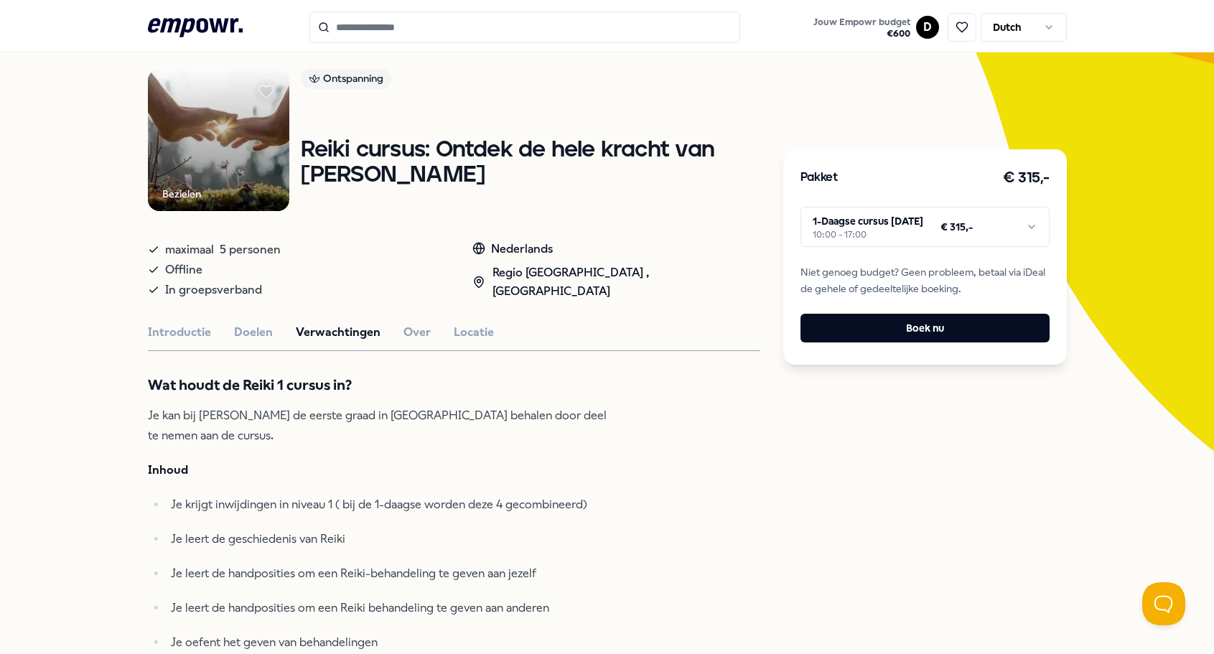
scroll to position [31, 0]
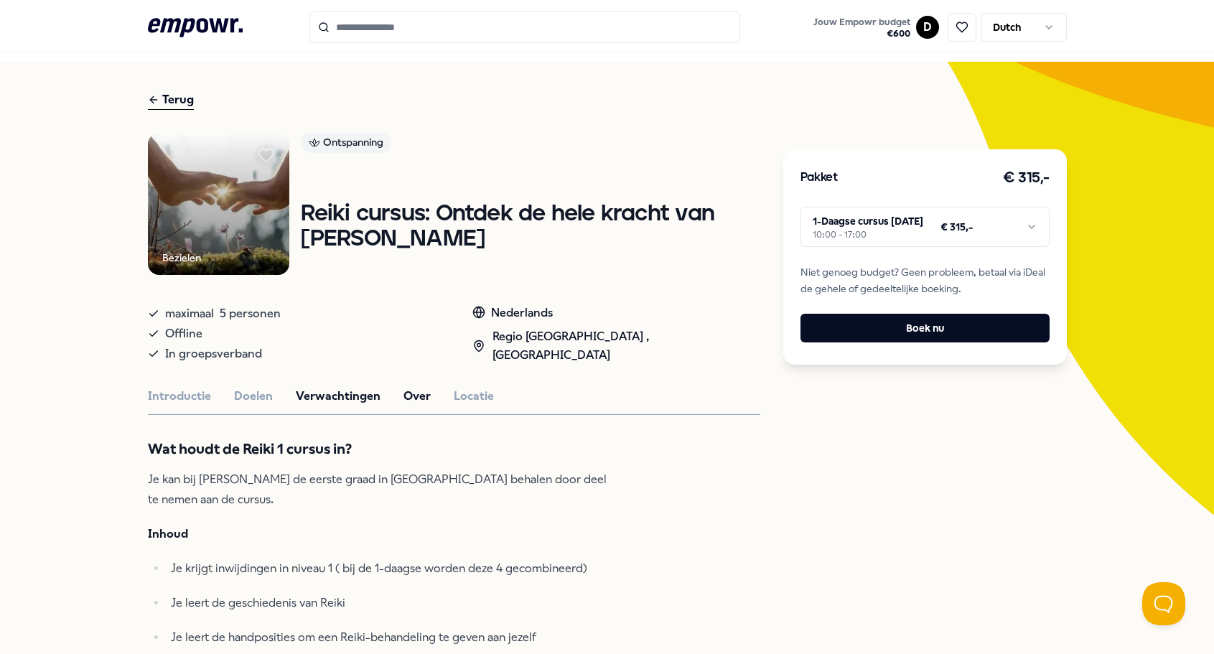
click at [413, 405] on button "Over" at bounding box center [416, 396] width 27 height 19
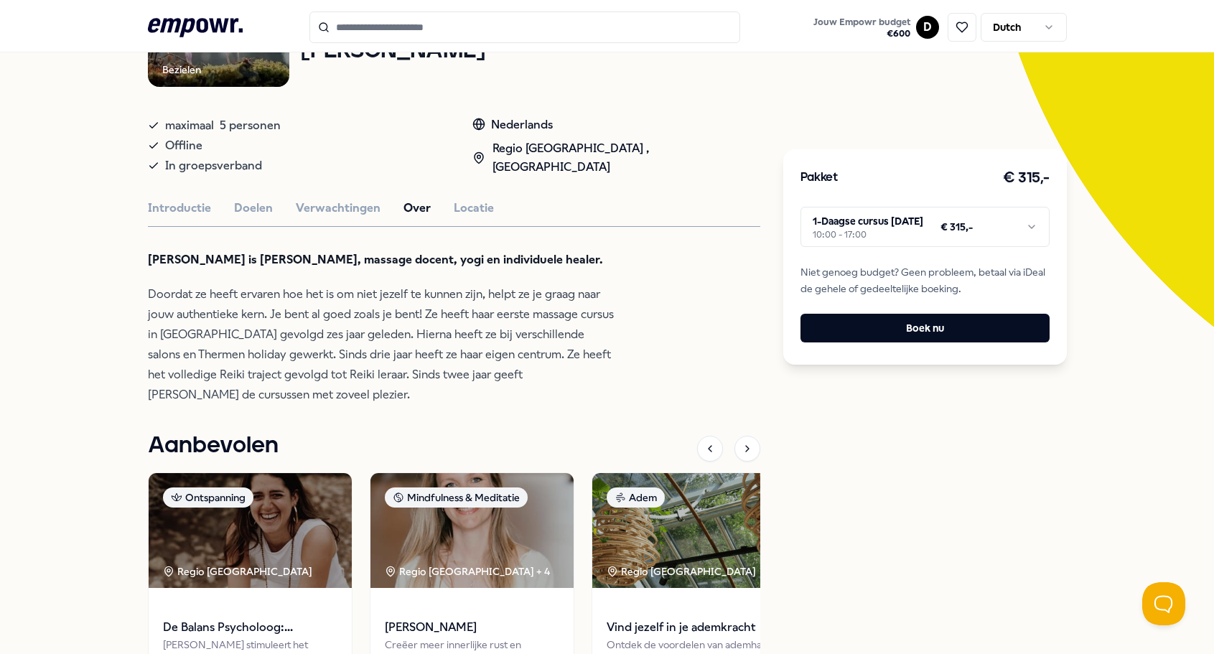
scroll to position [345, 0]
